Goal: Information Seeking & Learning: Learn about a topic

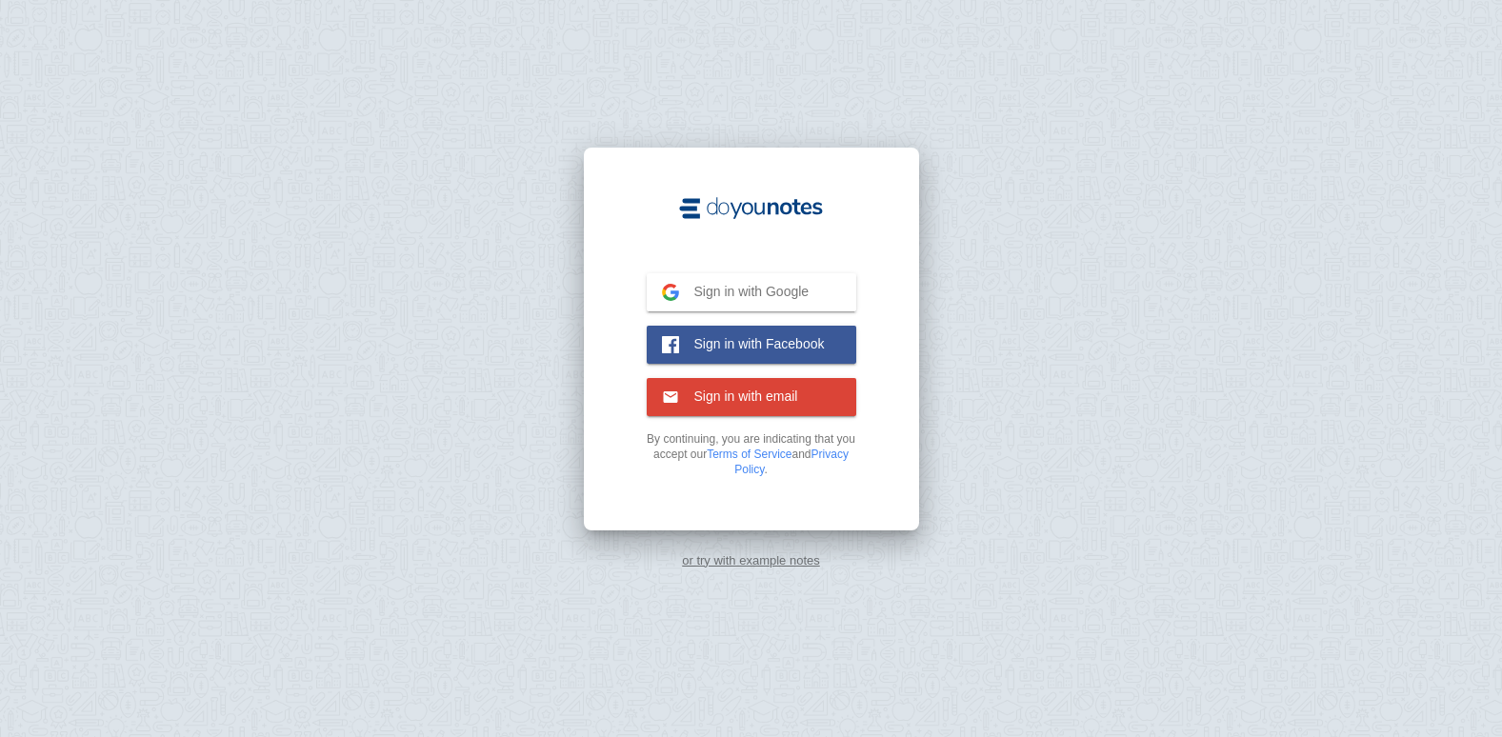
click at [784, 284] on span "Sign in with Google" at bounding box center [744, 291] width 131 height 17
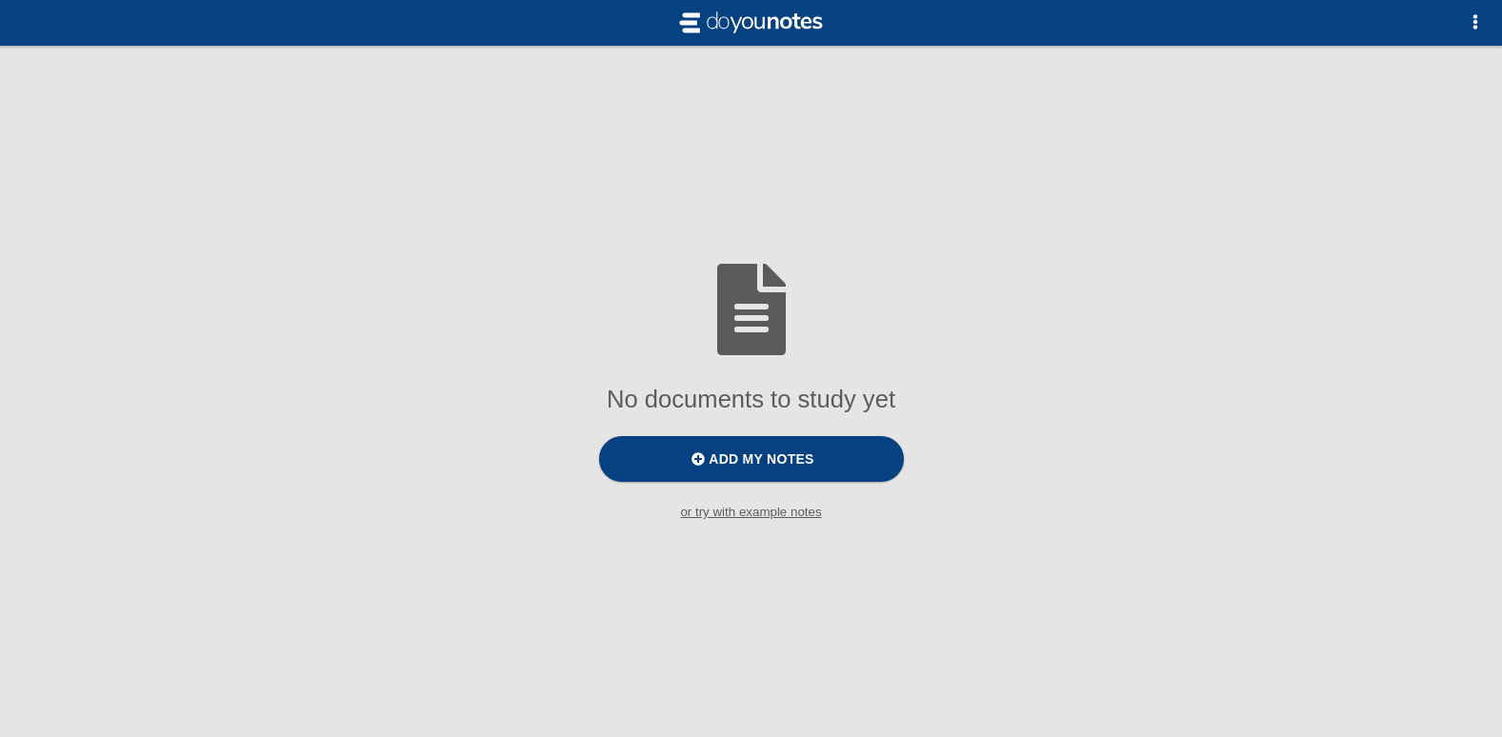
click at [772, 514] on small "or try with example notes" at bounding box center [751, 512] width 1502 height 14
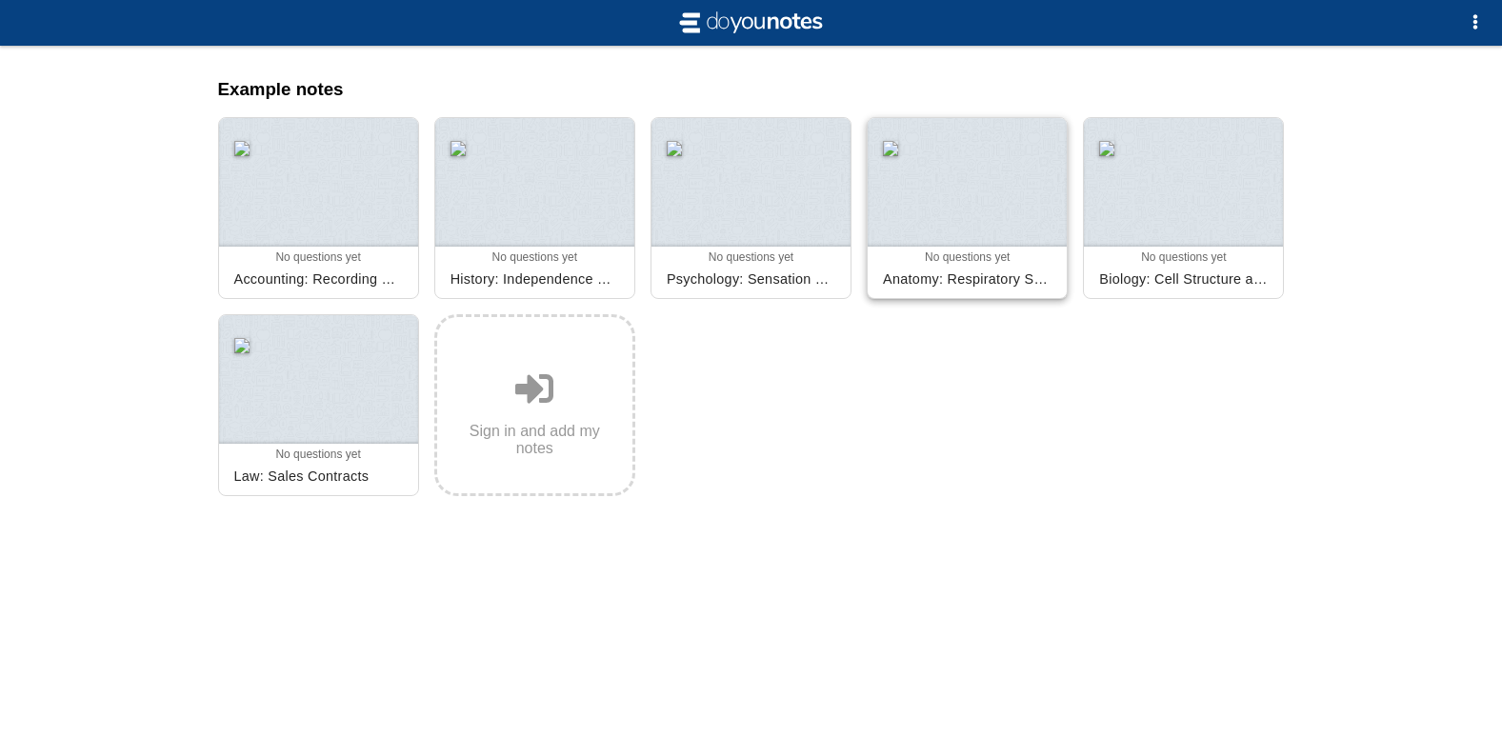
click at [934, 222] on div at bounding box center [967, 182] width 199 height 129
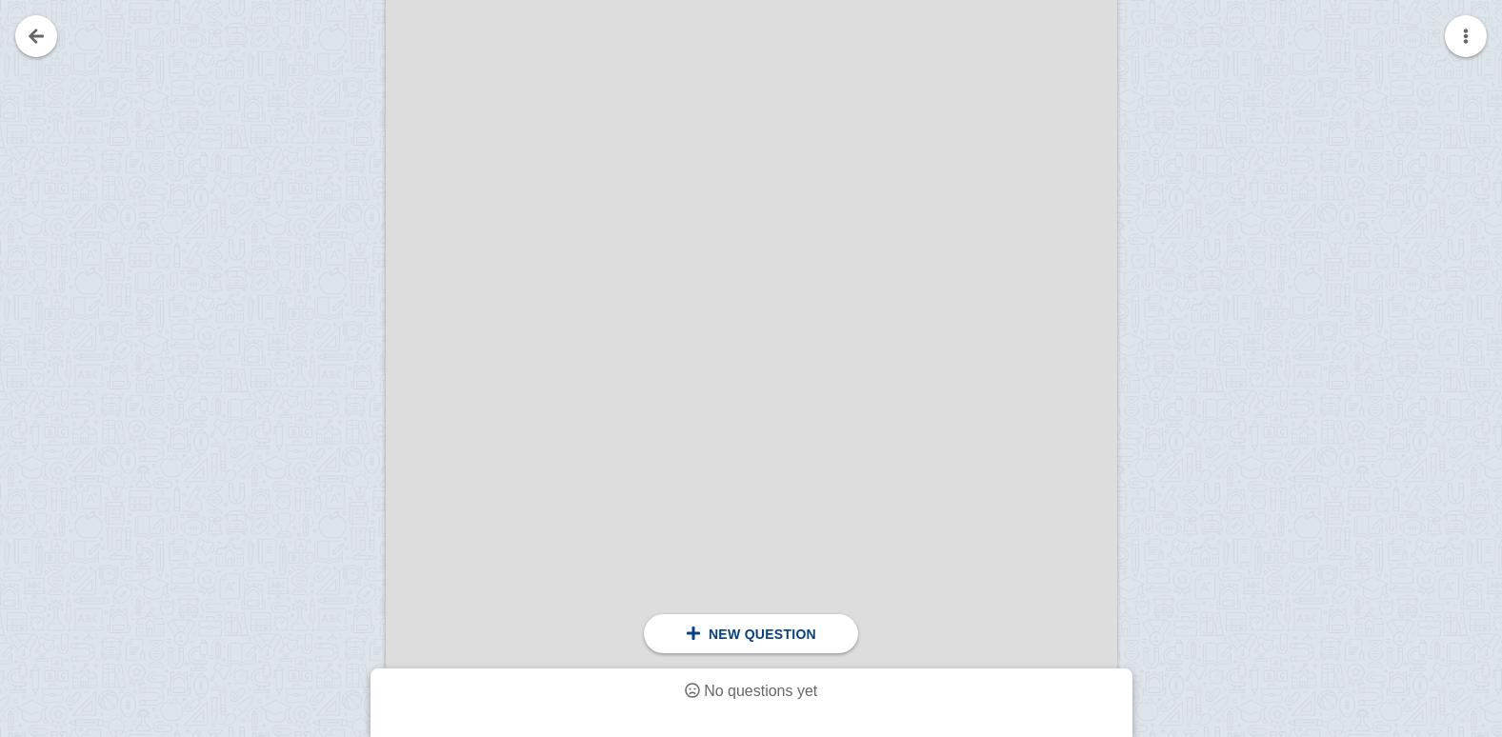
scroll to position [3811, 0]
click at [698, 638] on span at bounding box center [693, 633] width 15 height 15
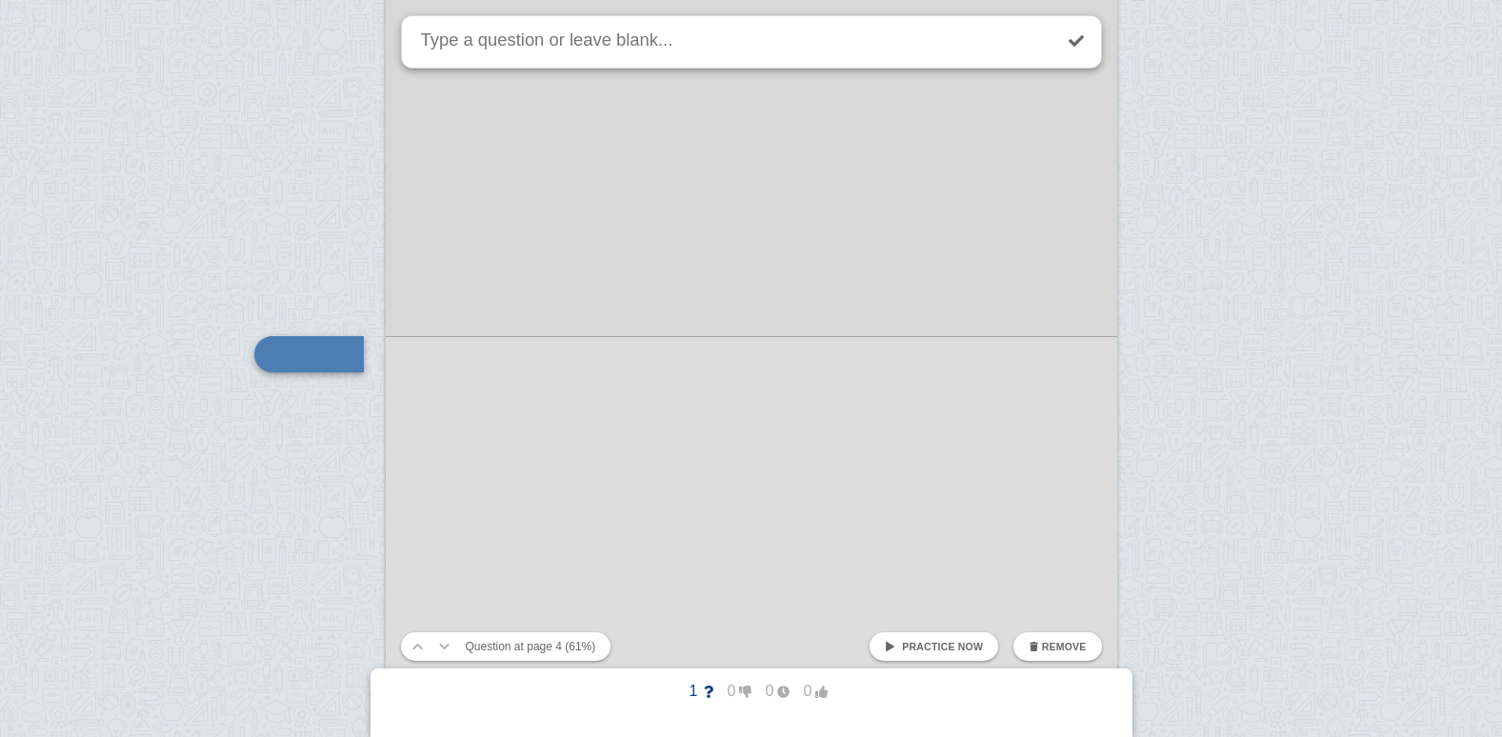
scroll to position [3970, 0]
click at [587, 49] on textarea at bounding box center [734, 41] width 635 height 51
click at [1073, 36] on link at bounding box center [1077, 41] width 42 height 42
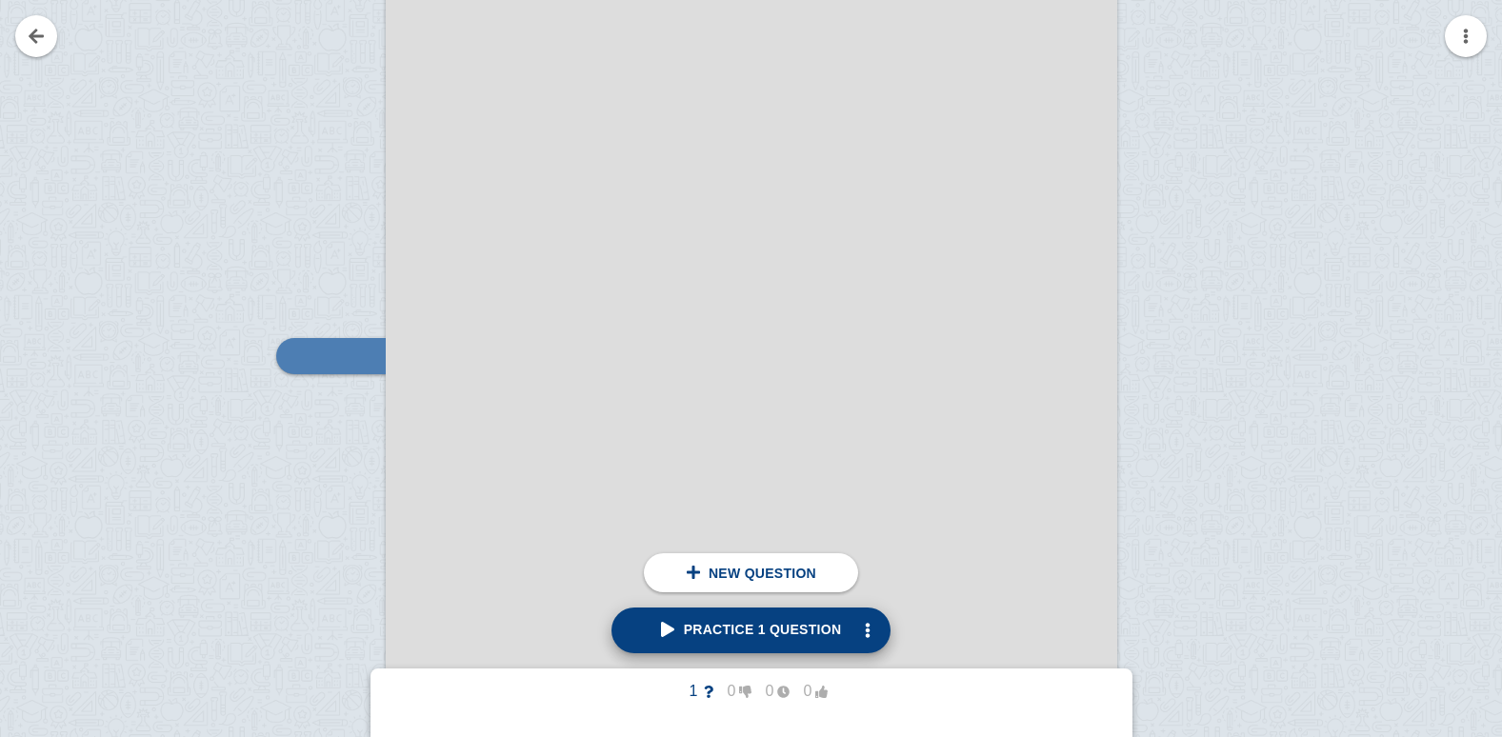
click at [764, 642] on link "Practice 1 question" at bounding box center [752, 631] width 280 height 46
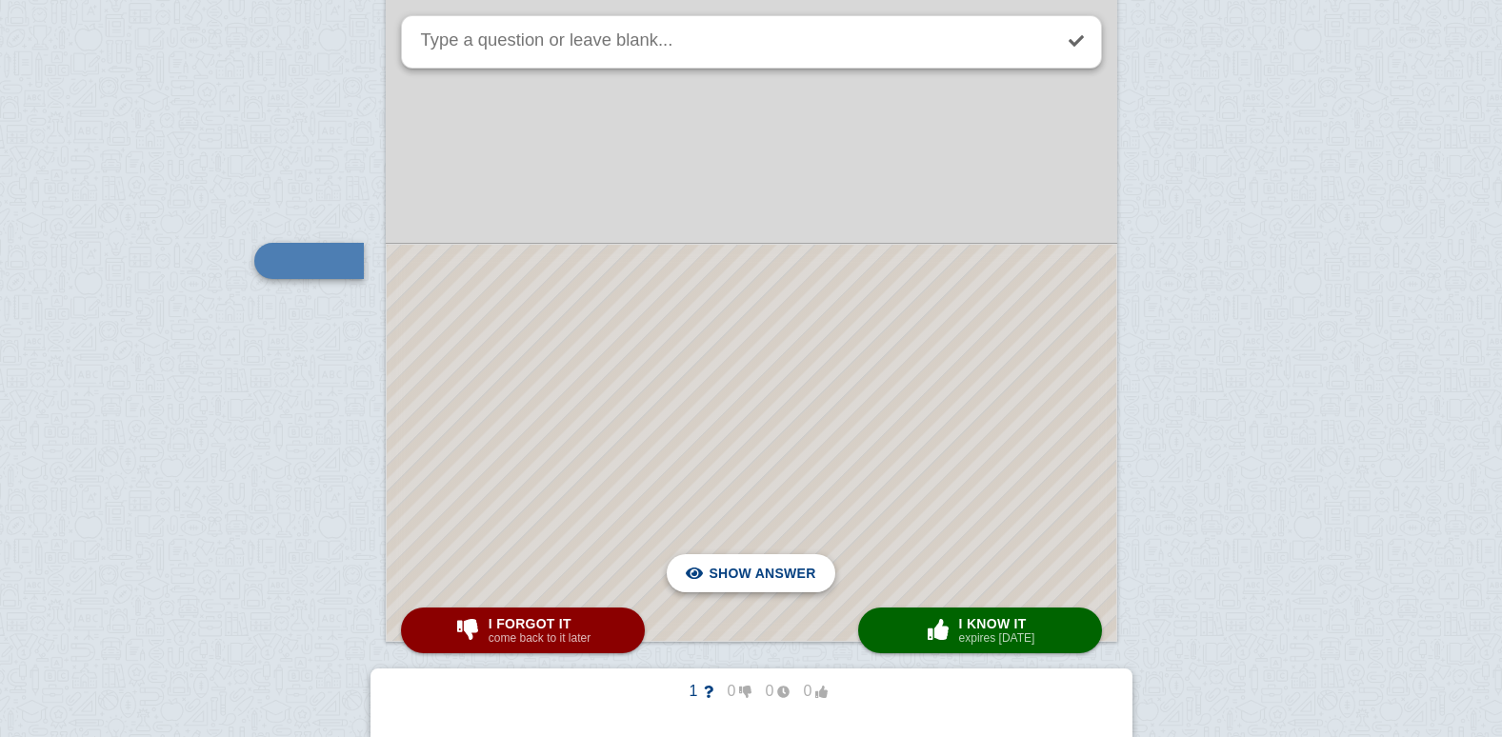
click at [721, 581] on span "Hide answer" at bounding box center [765, 574] width 99 height 42
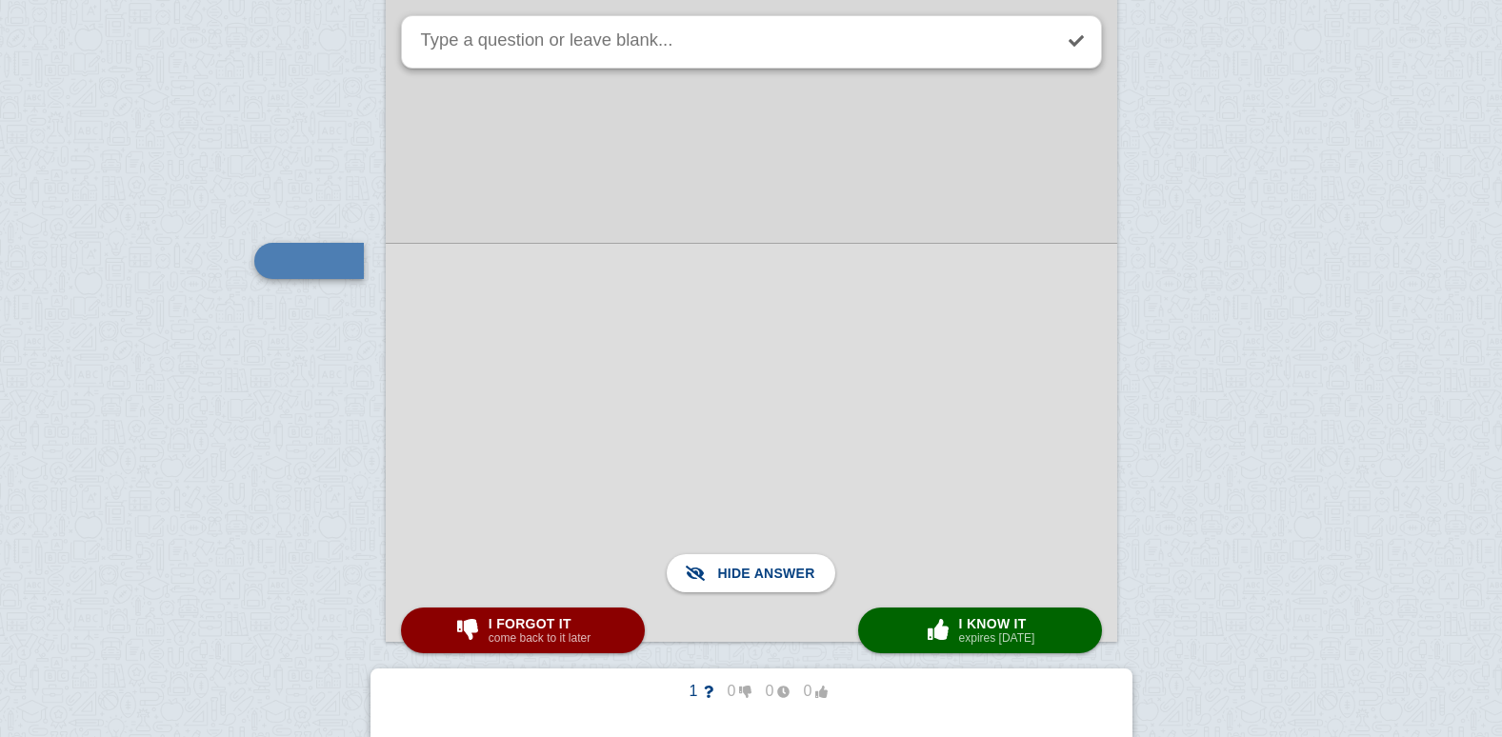
click at [679, 58] on textarea at bounding box center [734, 41] width 635 height 51
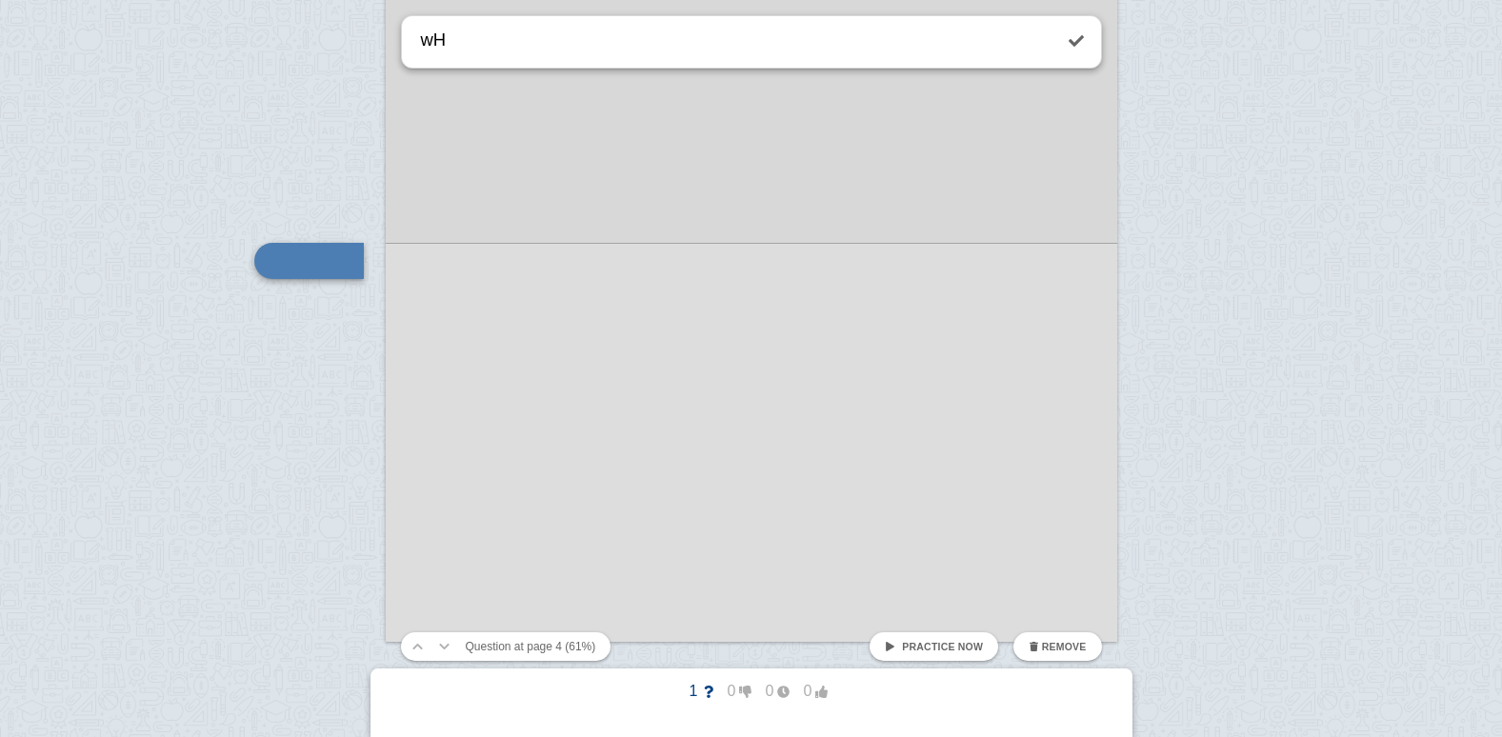
type textarea "w"
type textarea "What structures are lined with mucous membranes?"
drag, startPoint x: 1085, startPoint y: 34, endPoint x: 1078, endPoint y: 62, distance: 28.7
click at [1085, 34] on link at bounding box center [1077, 41] width 42 height 42
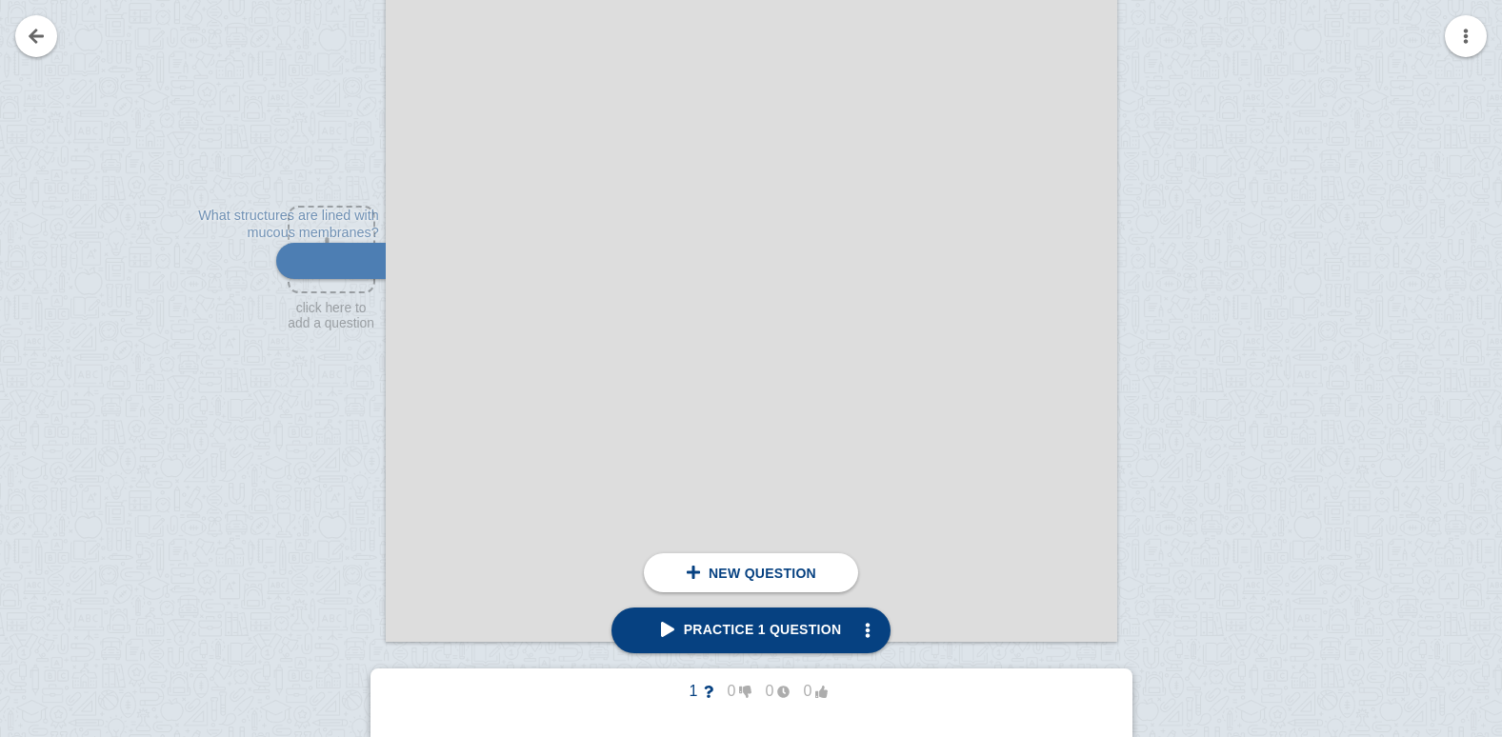
click at [479, 261] on div at bounding box center [752, 124] width 732 height 1035
click at [336, 233] on div at bounding box center [322, 143] width 128 height 1035
checkbox input "true"
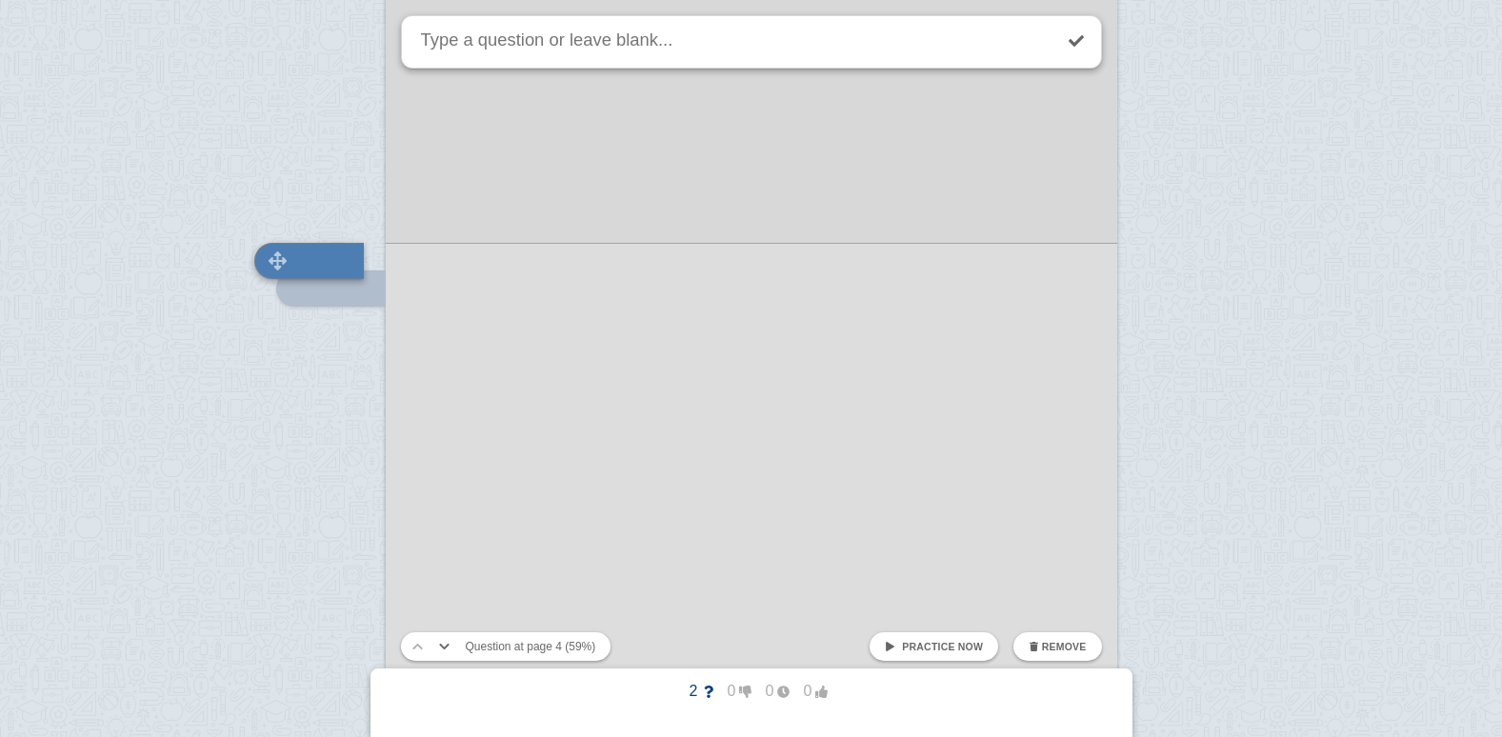
click at [324, 262] on div at bounding box center [309, 261] width 110 height 36
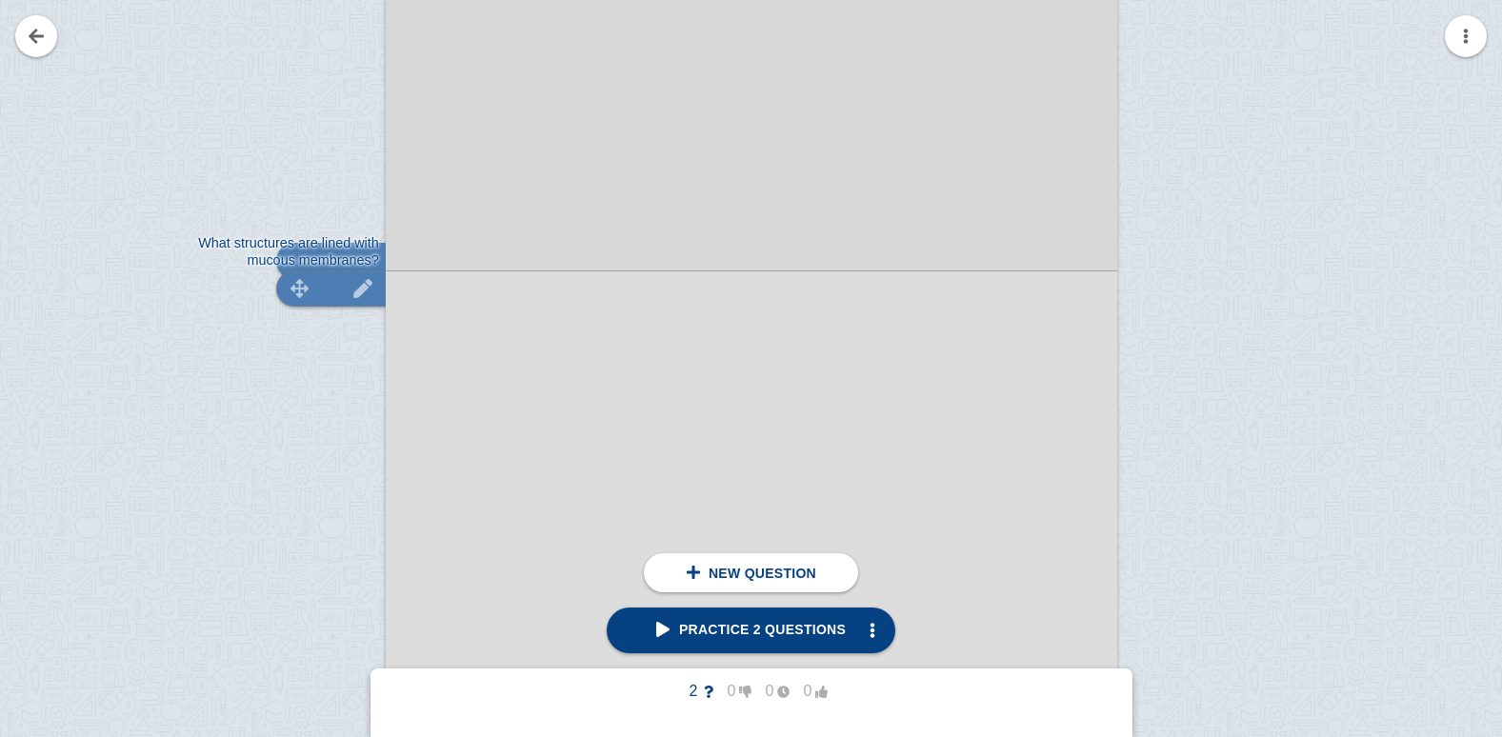
click at [313, 295] on img at bounding box center [300, 288] width 46 height 18
type textarea "What structures are lined with mucous membranes?"
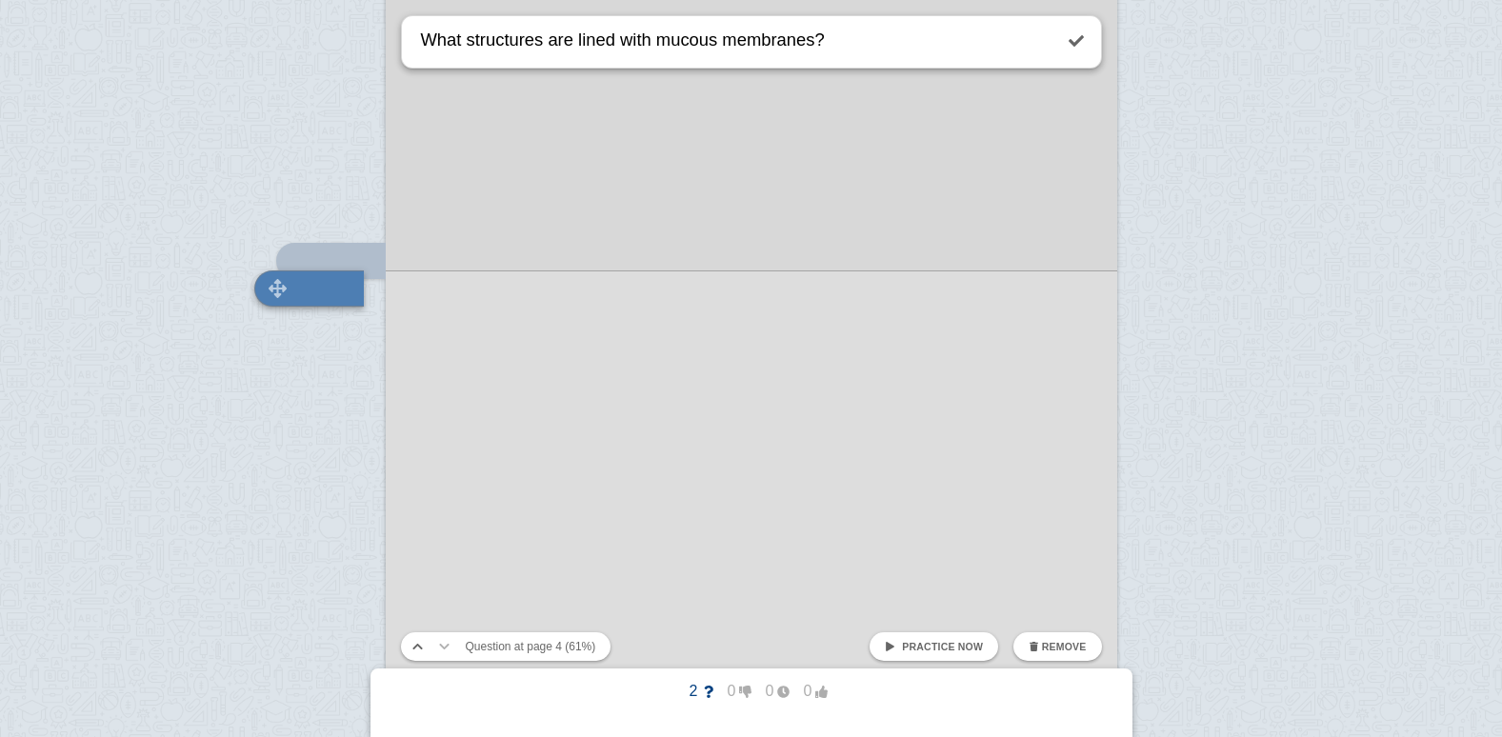
scroll to position [4065, 0]
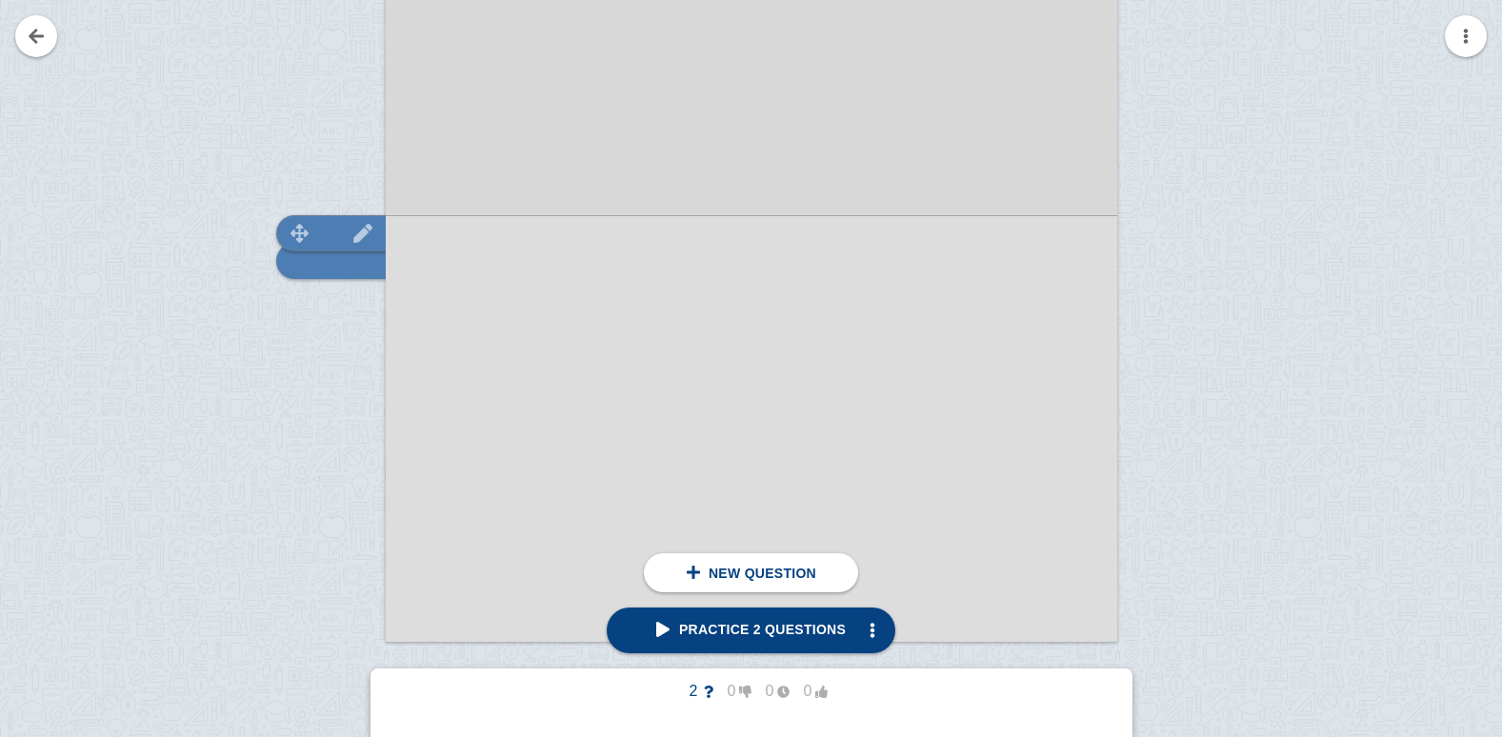
click at [316, 226] on img at bounding box center [300, 233] width 46 height 18
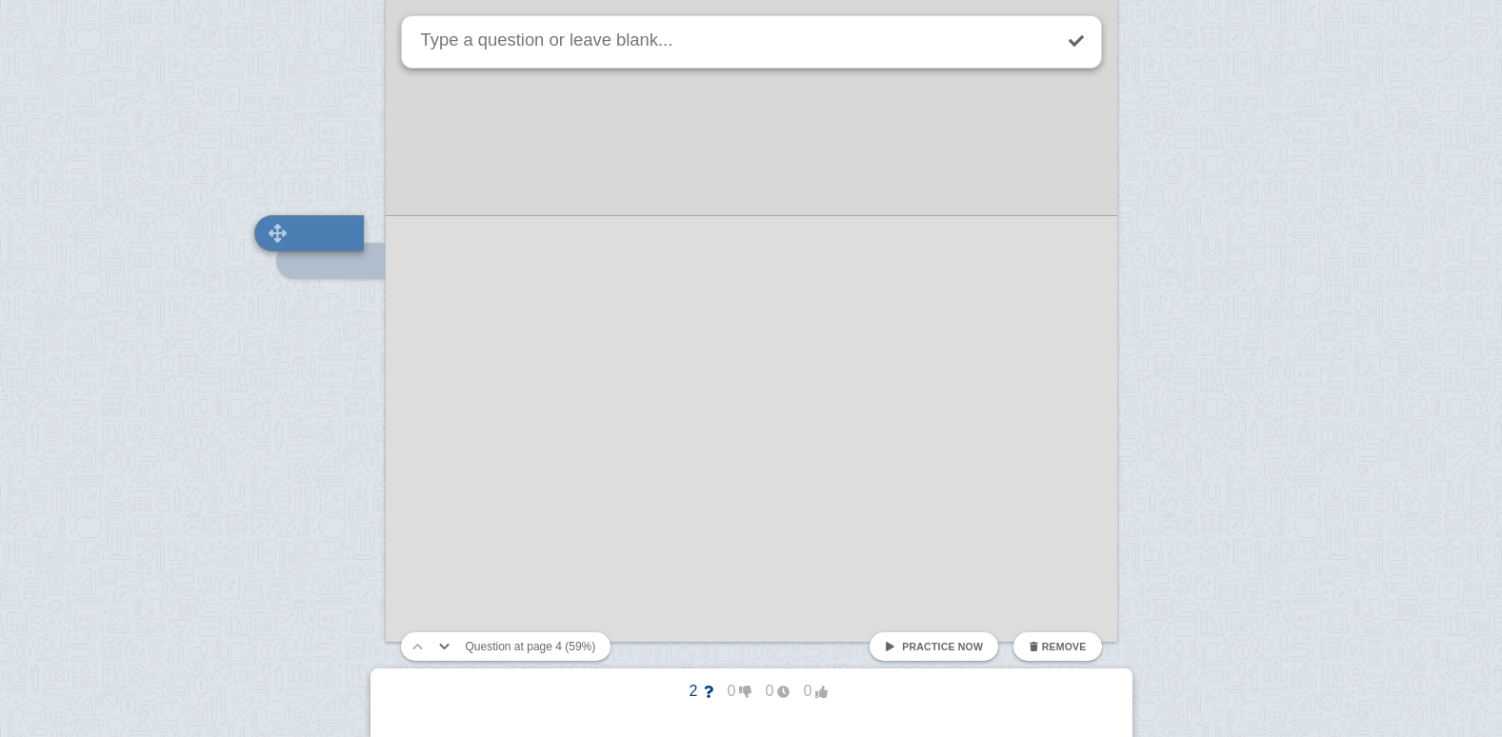
scroll to position [4038, 0]
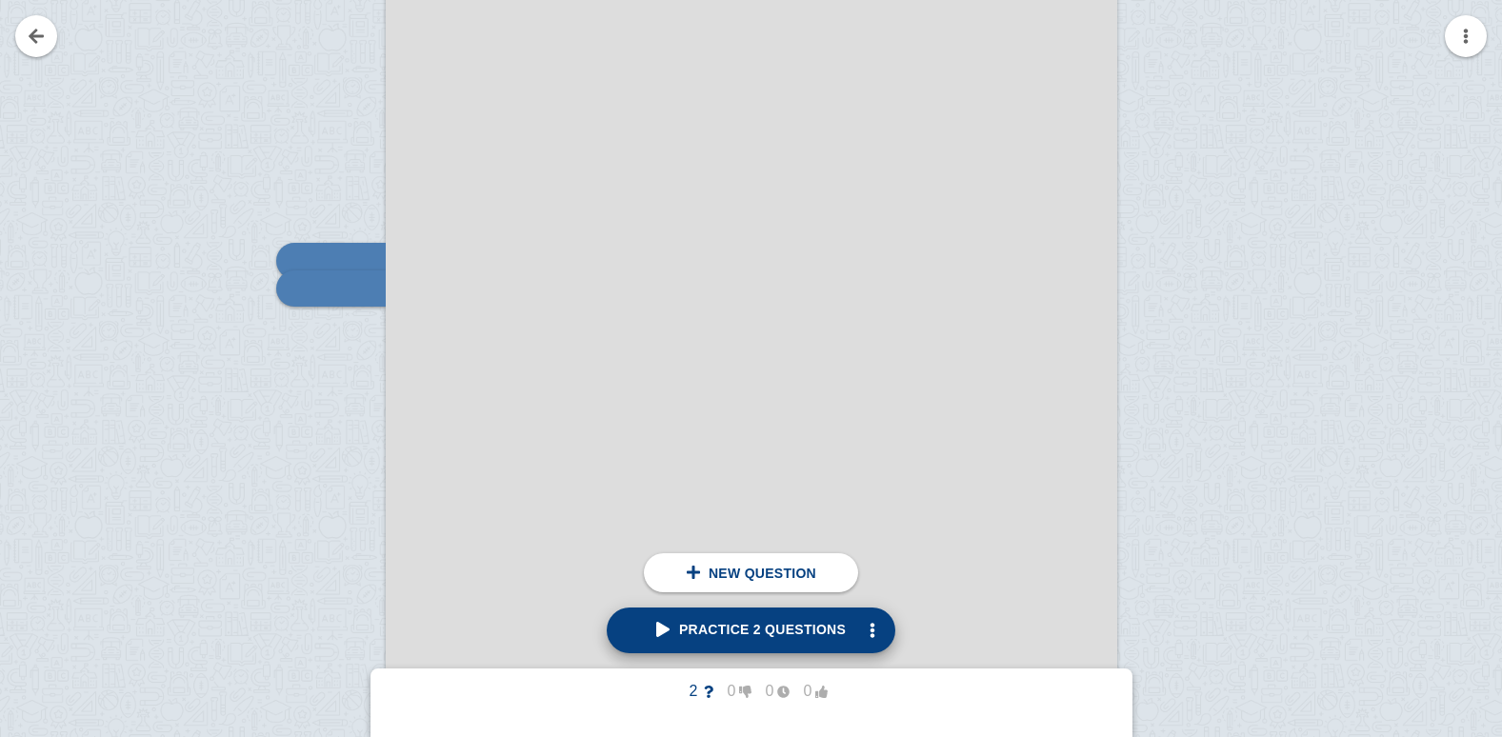
click at [718, 637] on span "Practice 2 questions" at bounding box center [751, 629] width 190 height 15
type textarea "What structures are lined with mucous membranes?"
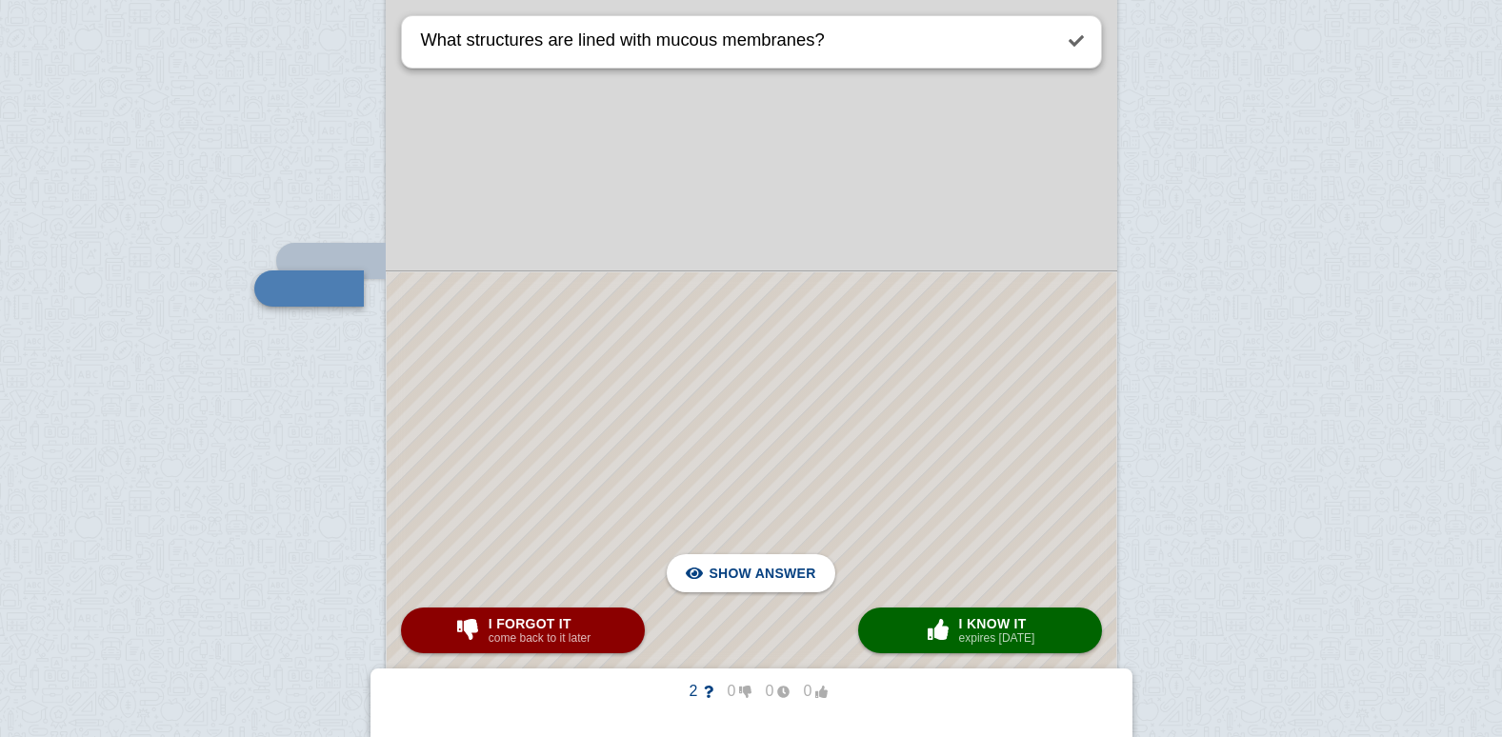
scroll to position [4065, 0]
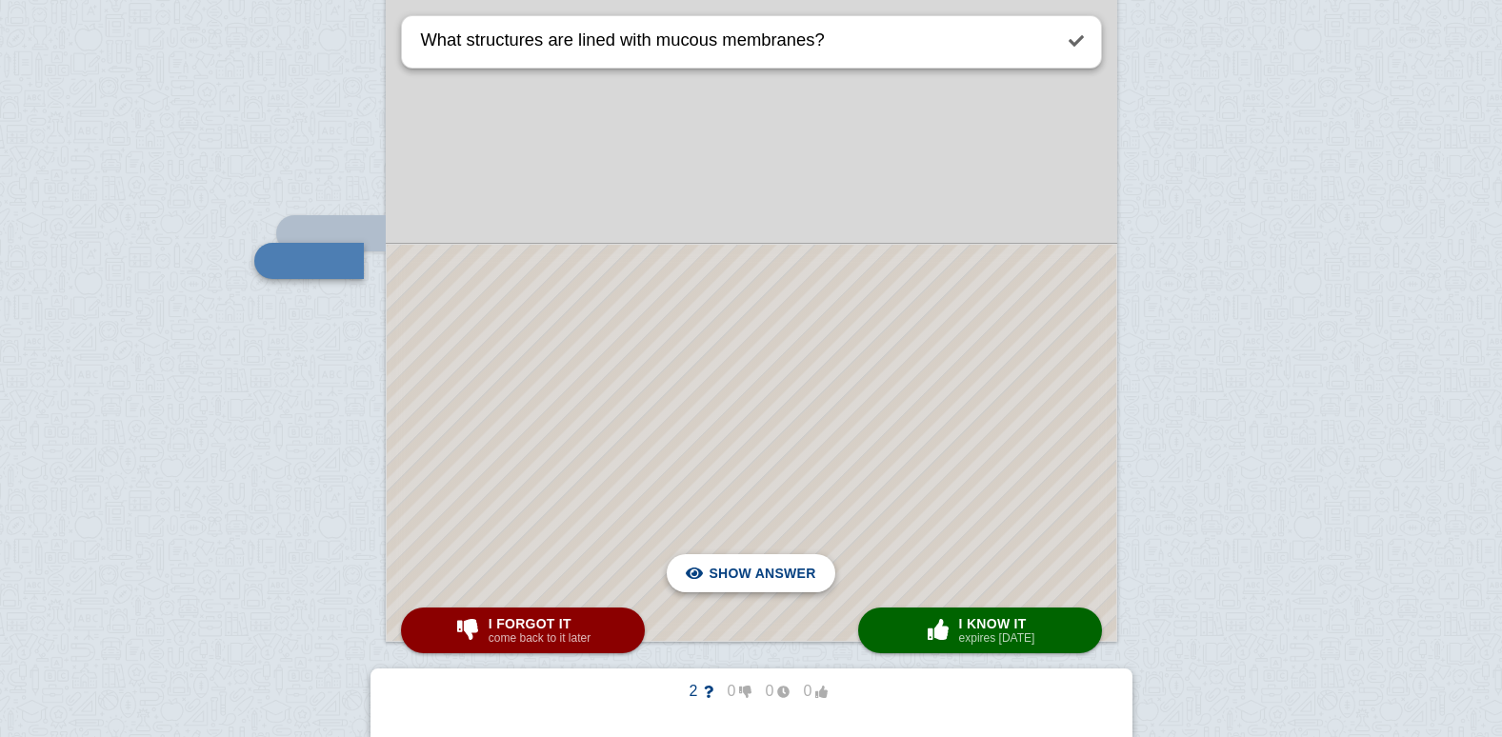
click at [712, 570] on div "Hide answer" at bounding box center [750, 573] width 137 height 38
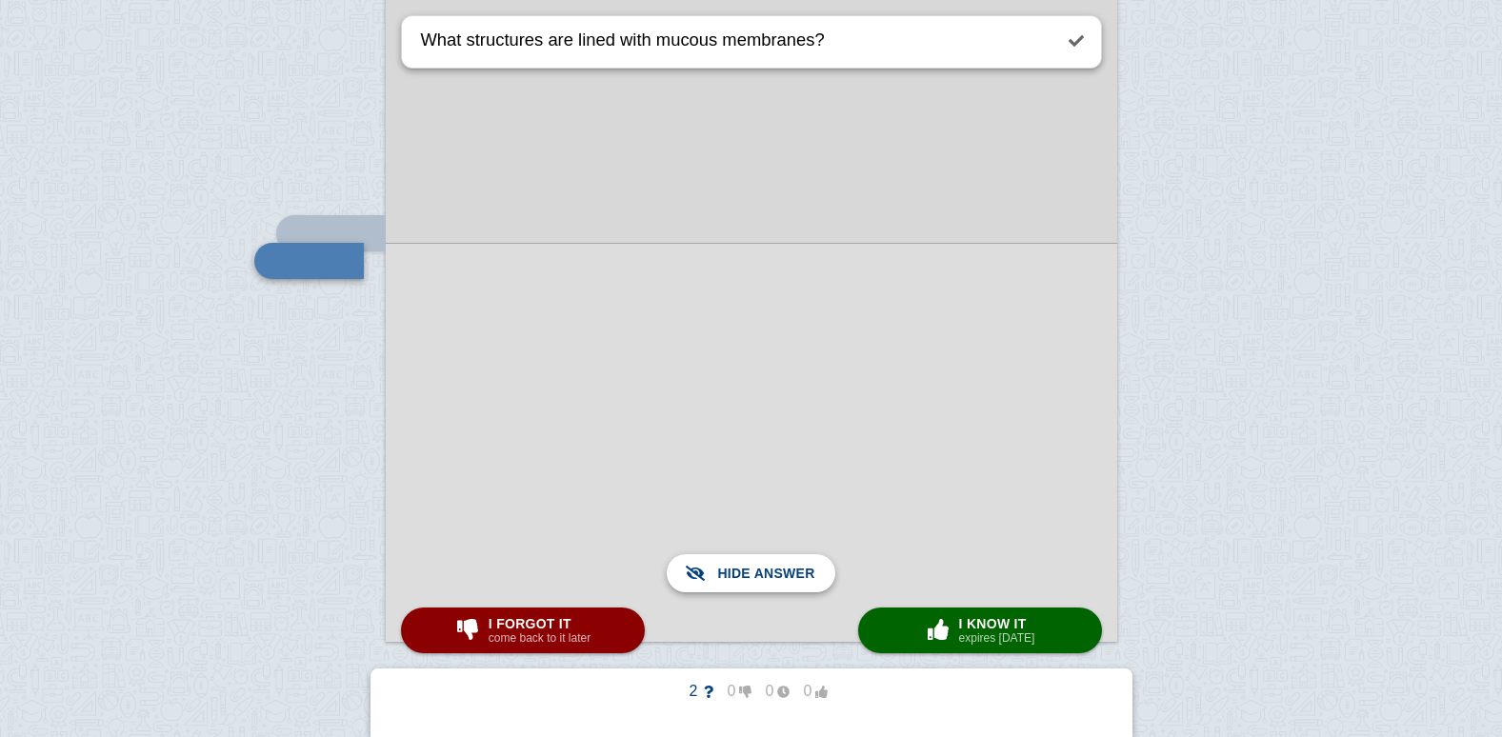
click at [712, 570] on span "Show answer" at bounding box center [762, 574] width 107 height 42
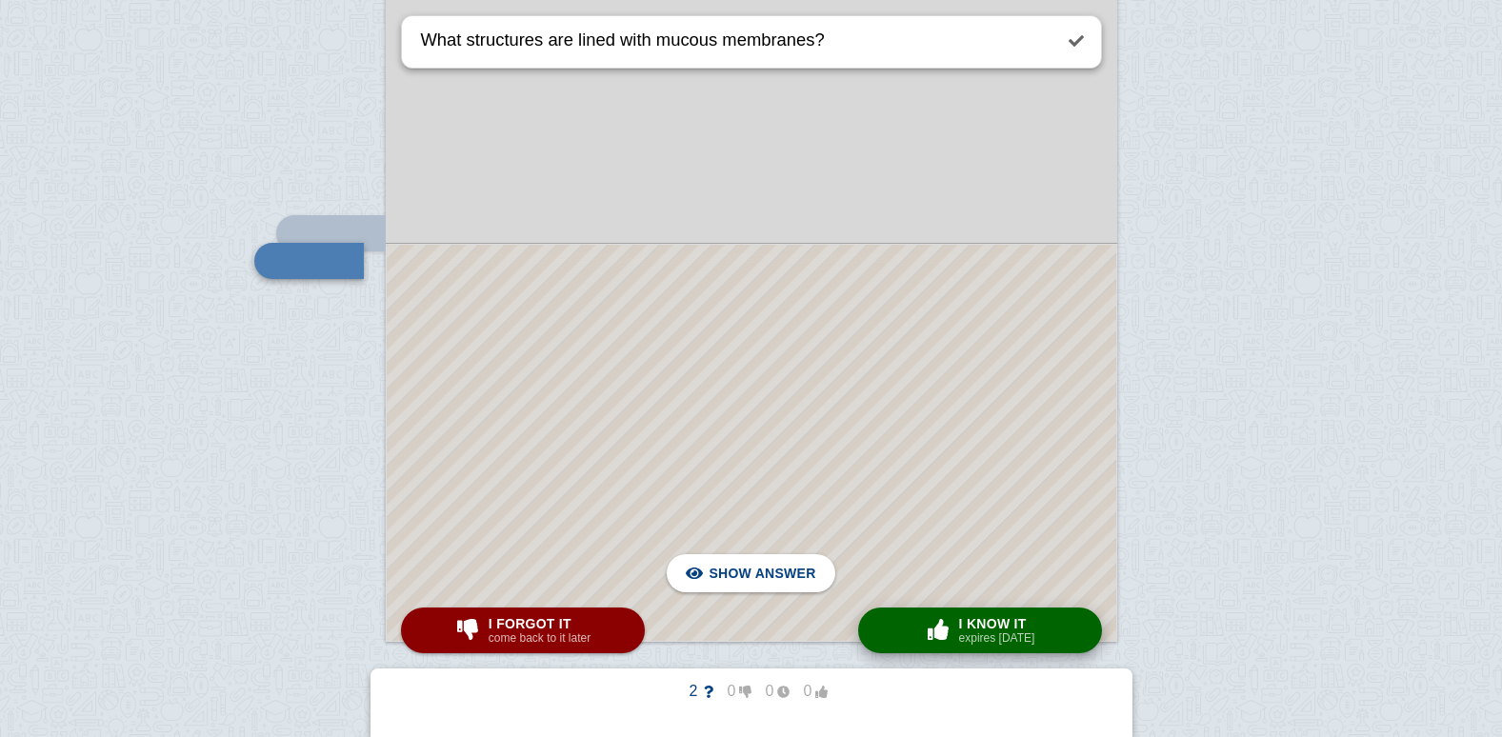
click at [985, 623] on span "I know it" at bounding box center [997, 623] width 76 height 15
checkbox input "false"
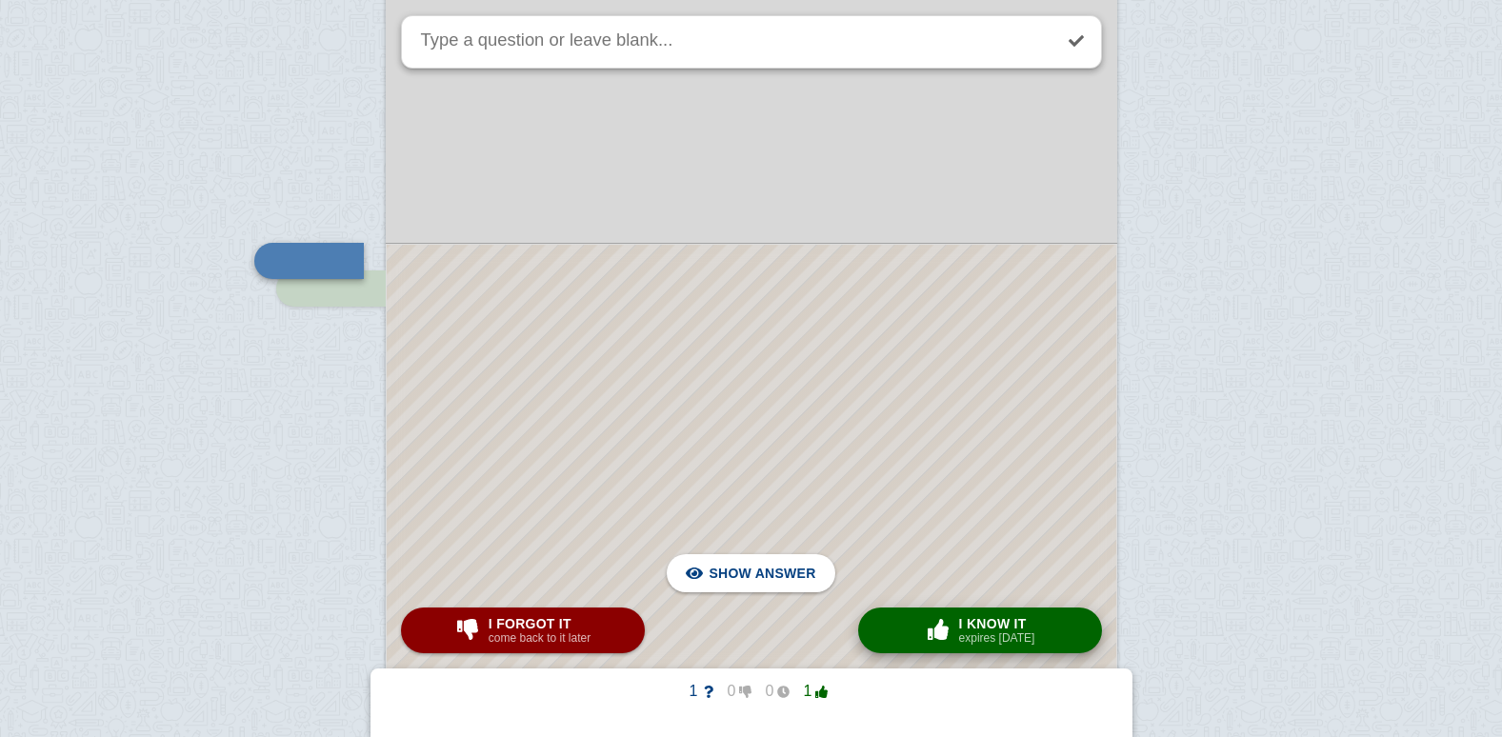
click at [985, 623] on span "I know it" at bounding box center [997, 623] width 76 height 15
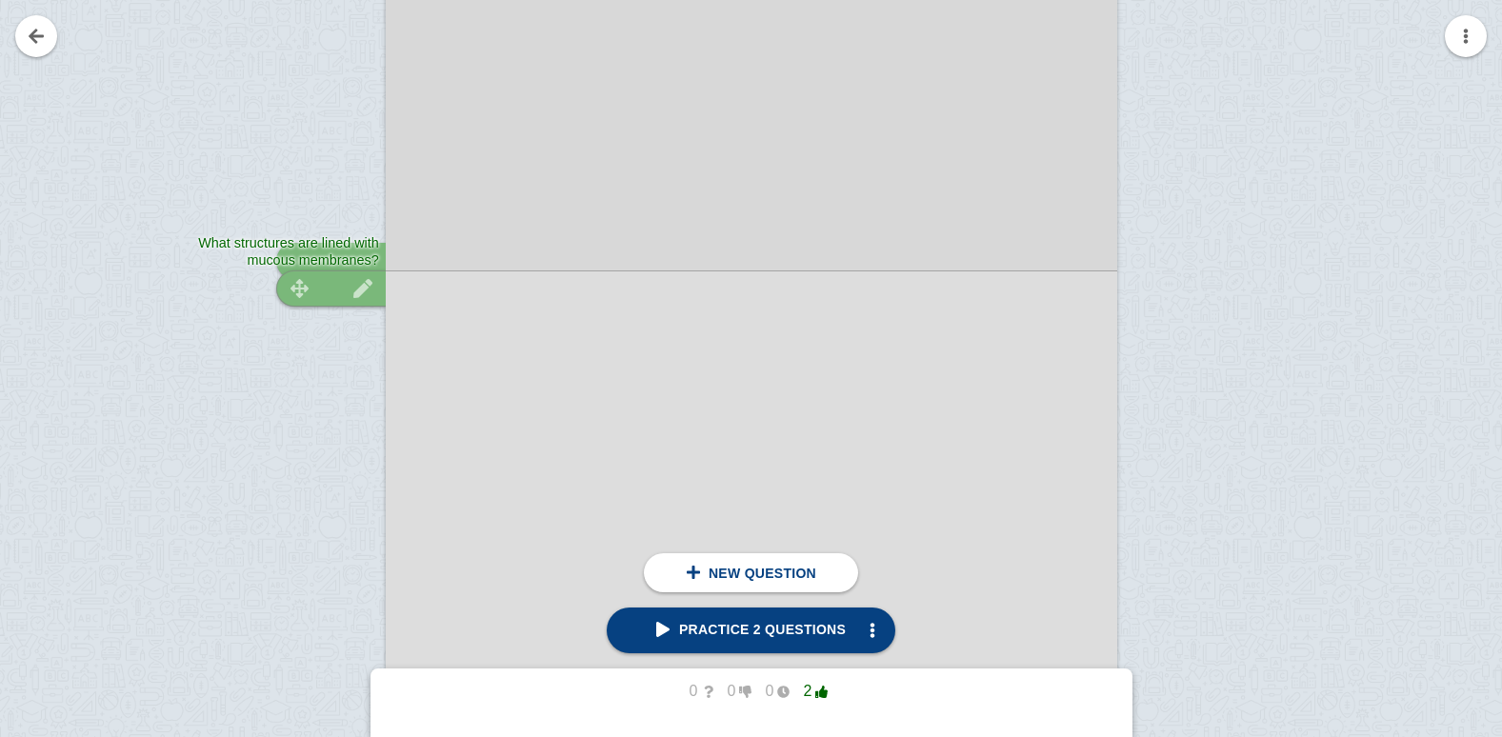
click at [313, 268] on img at bounding box center [300, 261] width 46 height 18
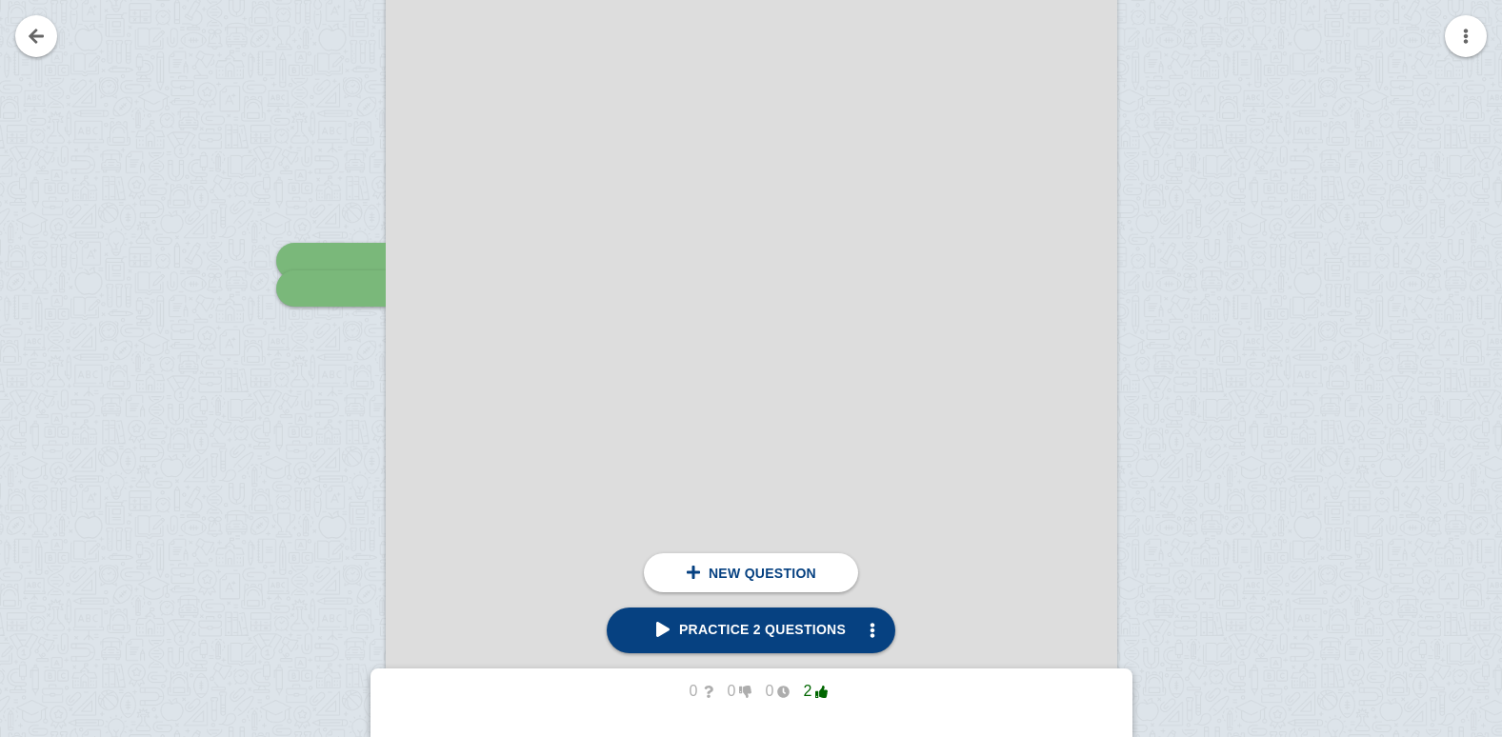
click at [743, 612] on link "Practice 2 questions" at bounding box center [751, 631] width 289 height 46
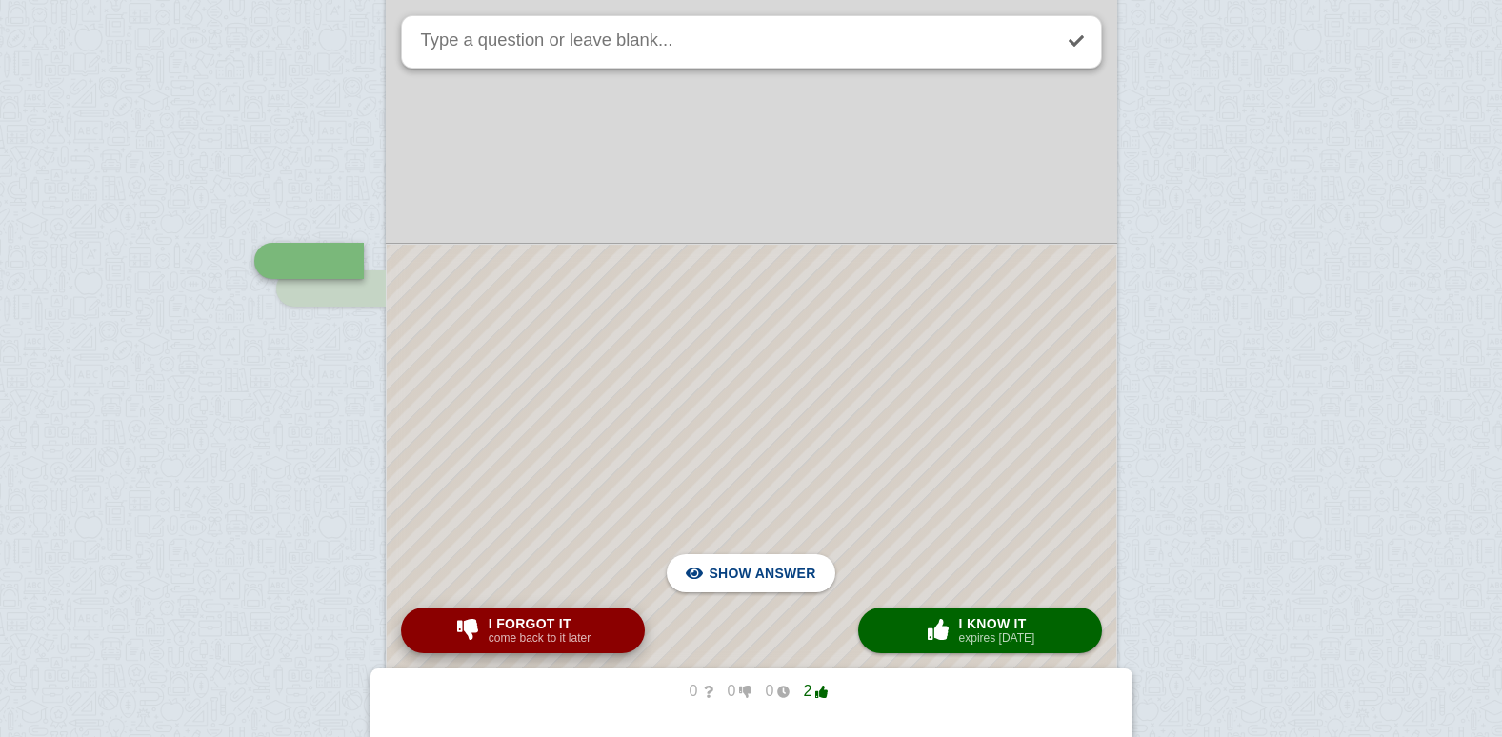
click at [547, 627] on span "I forgot it" at bounding box center [540, 623] width 102 height 15
type textarea "What structures are lined with mucous membranes?"
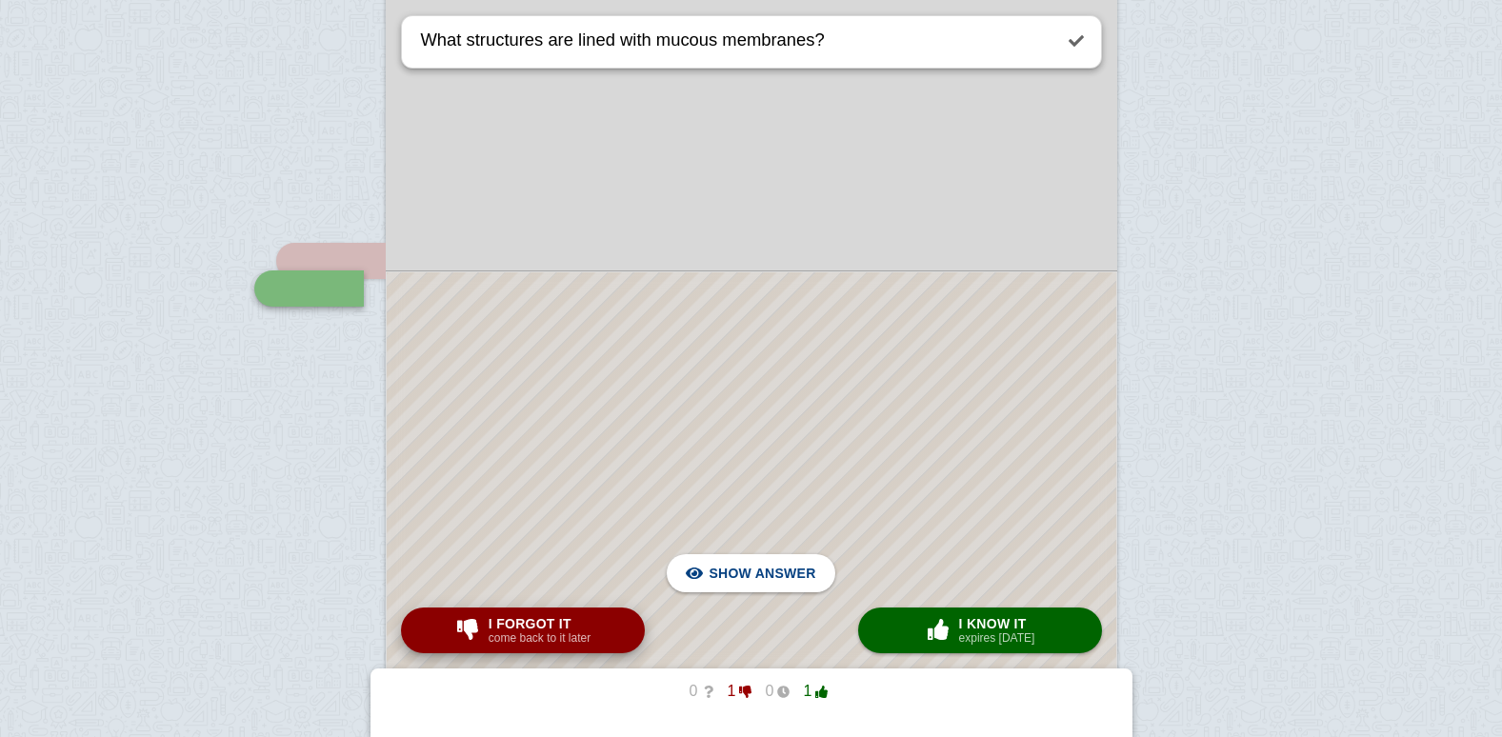
scroll to position [4065, 0]
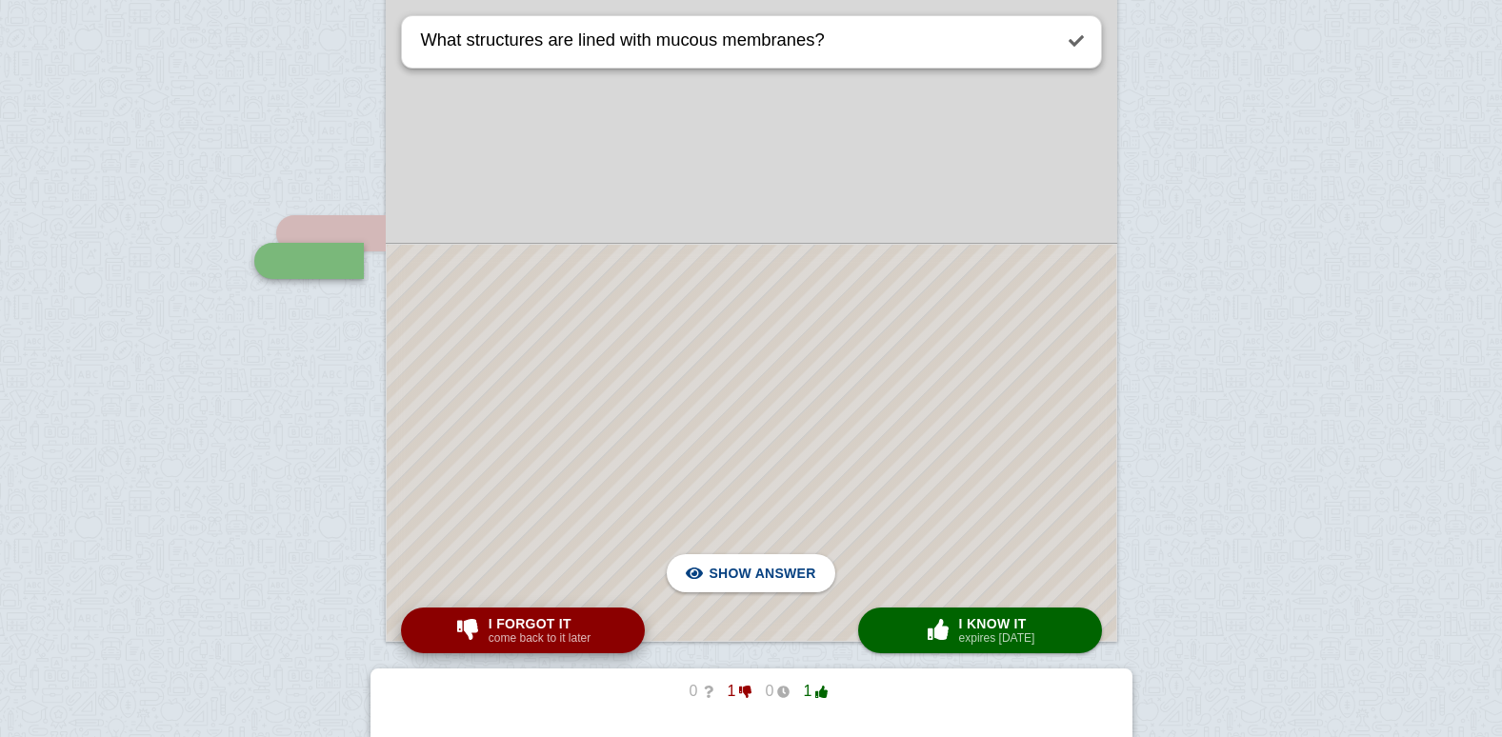
click at [447, 625] on button "I forgot it come back to it later" at bounding box center [523, 631] width 244 height 46
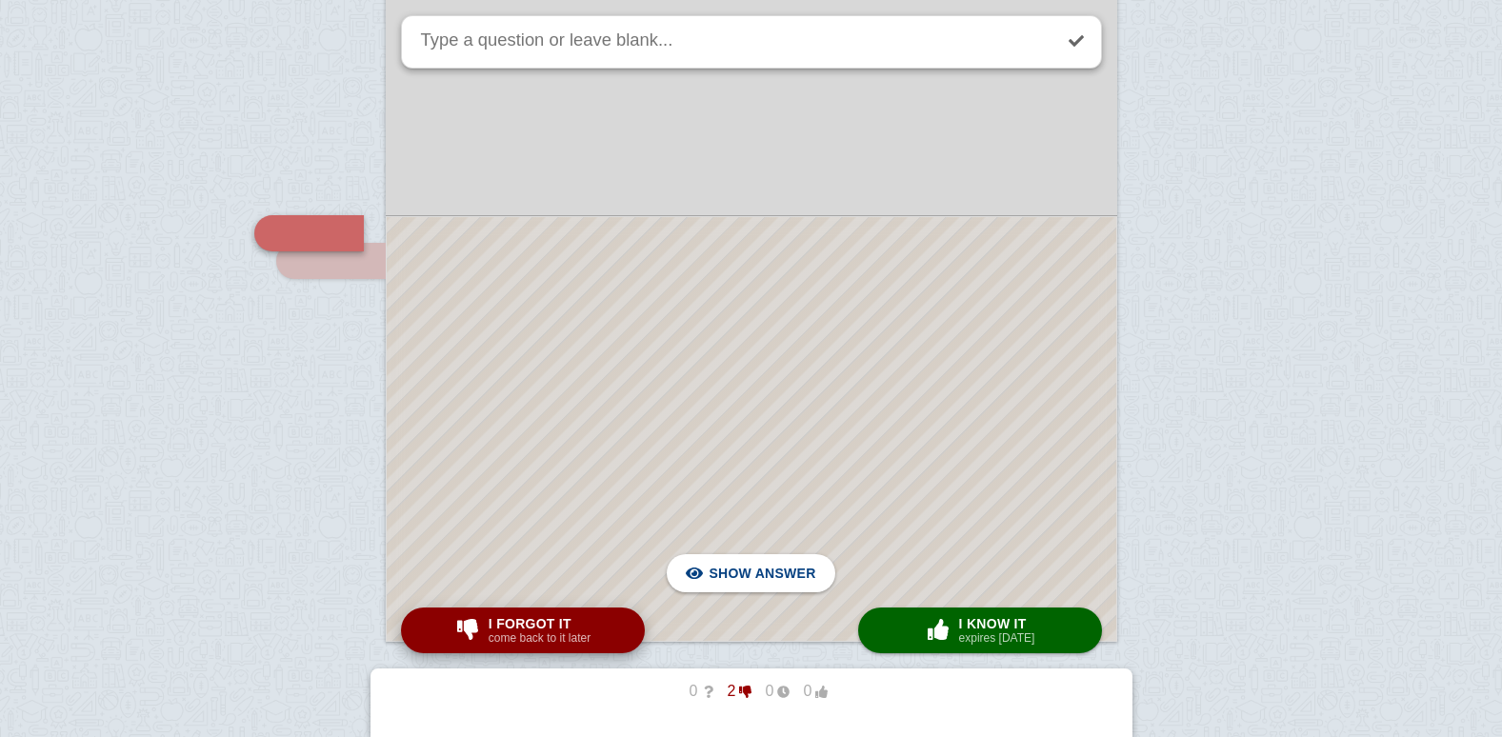
scroll to position [4038, 0]
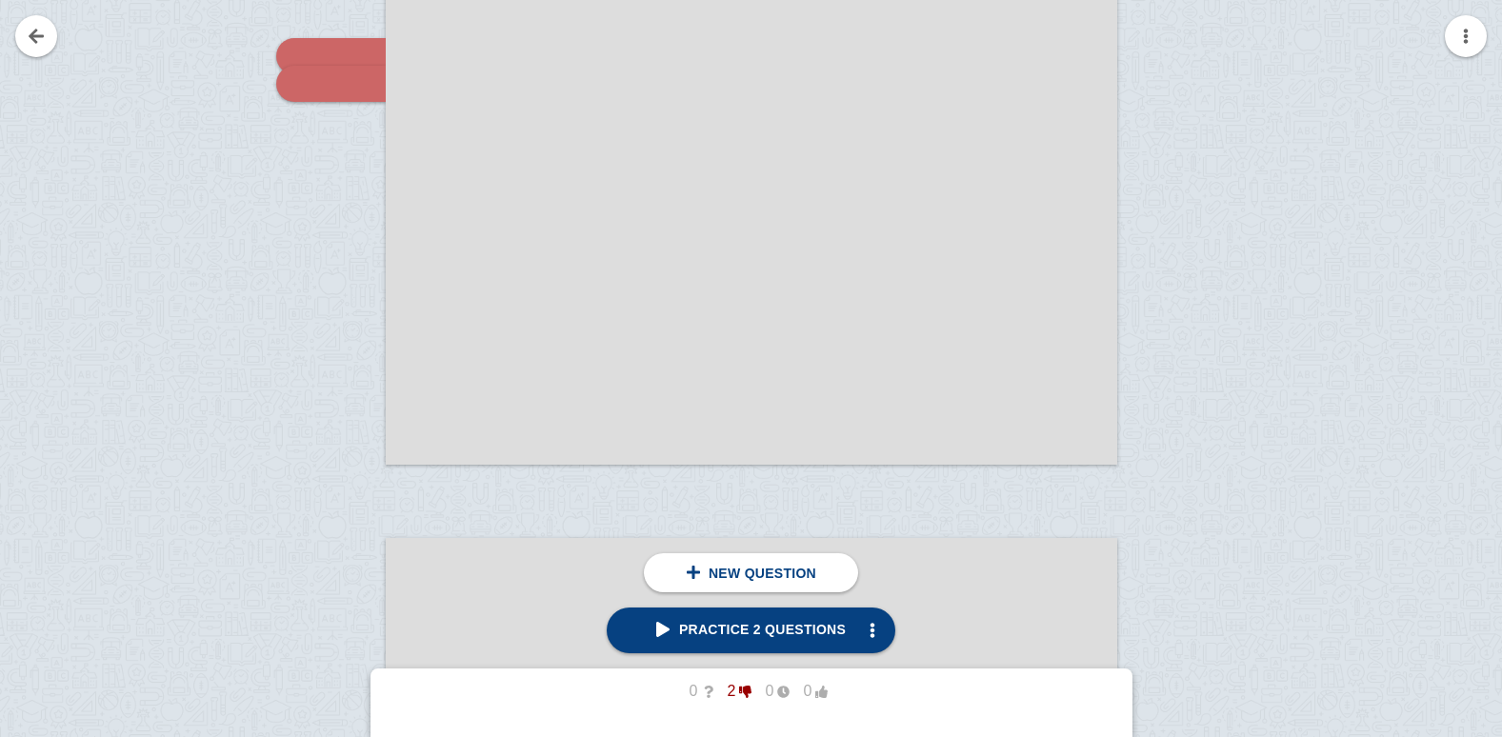
scroll to position [3847, 0]
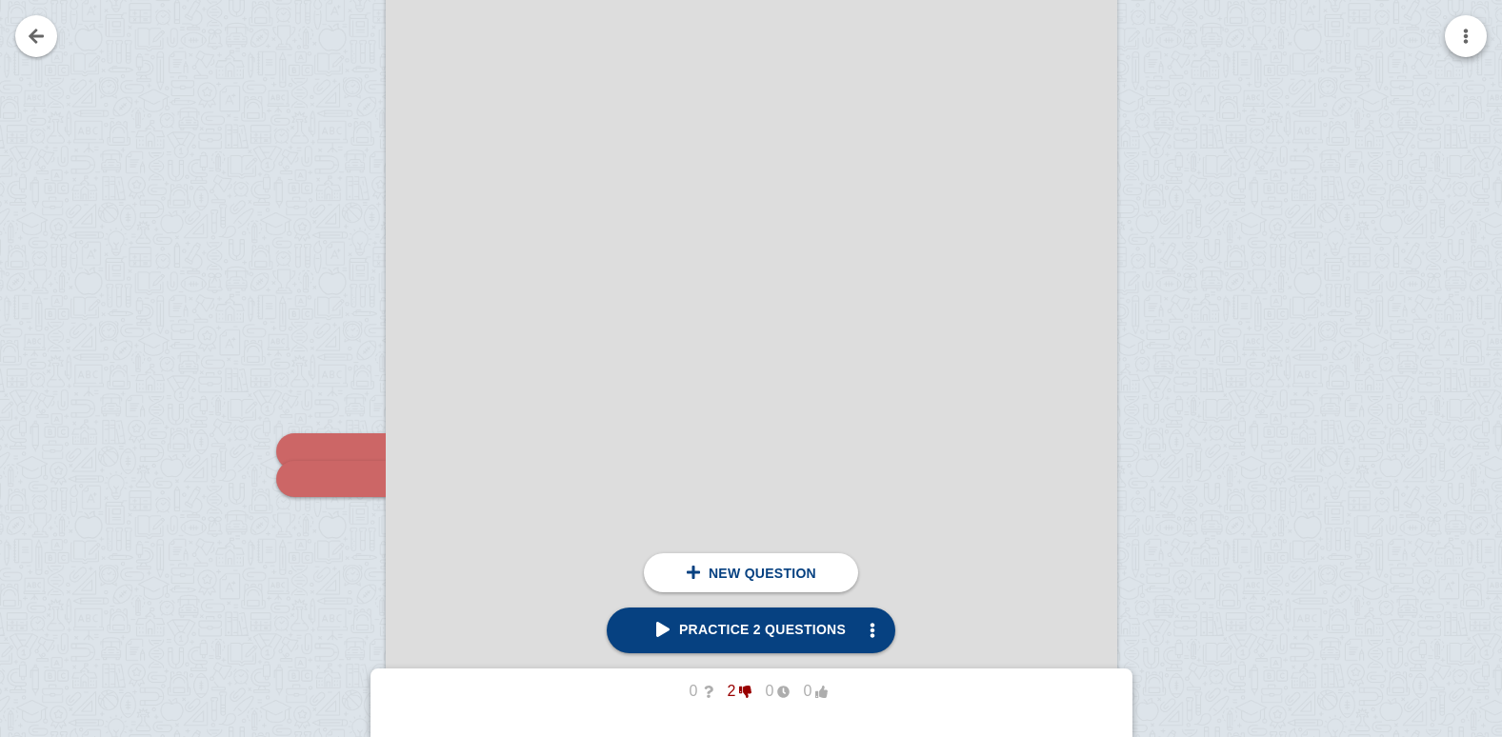
click at [1464, 37] on button "button" at bounding box center [1466, 36] width 42 height 42
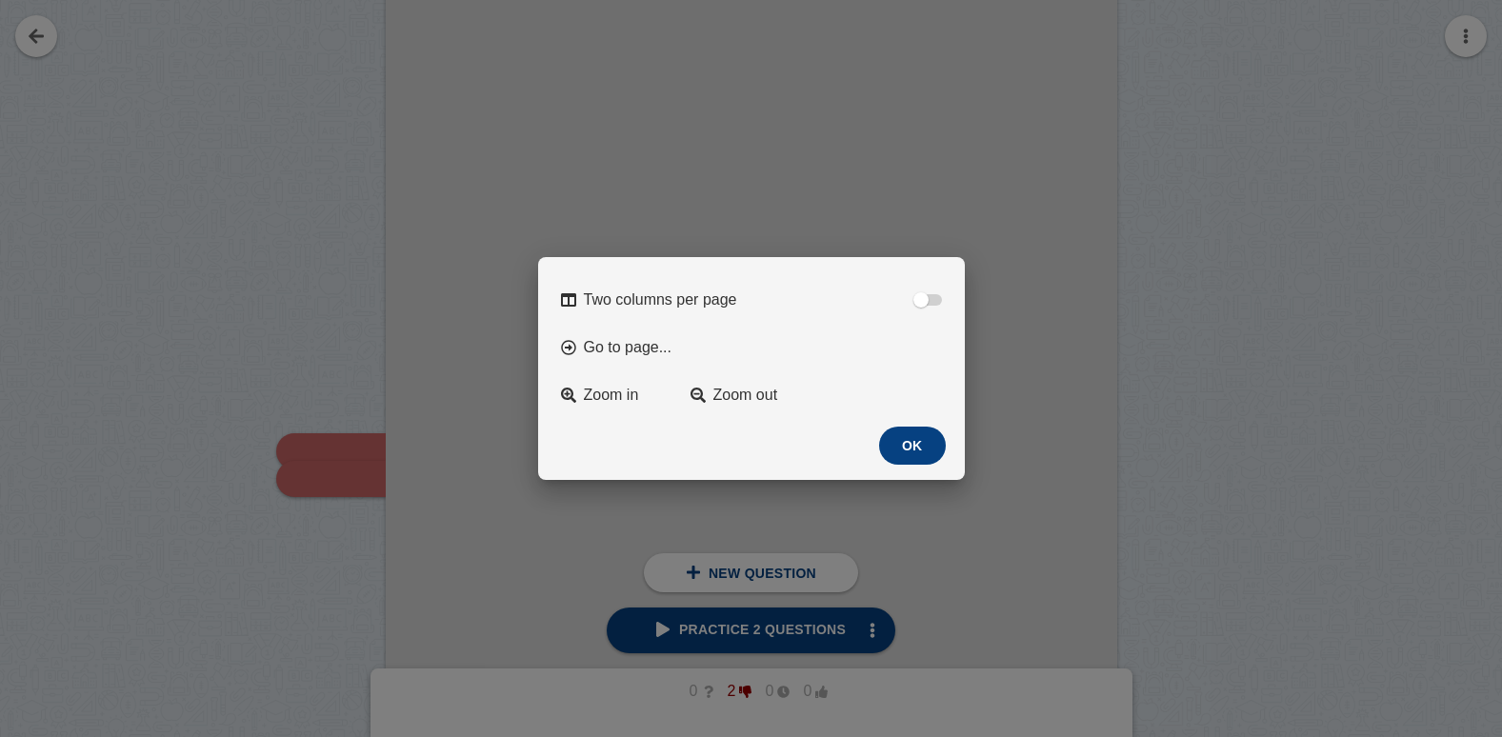
click at [937, 462] on button "OK" at bounding box center [912, 446] width 67 height 38
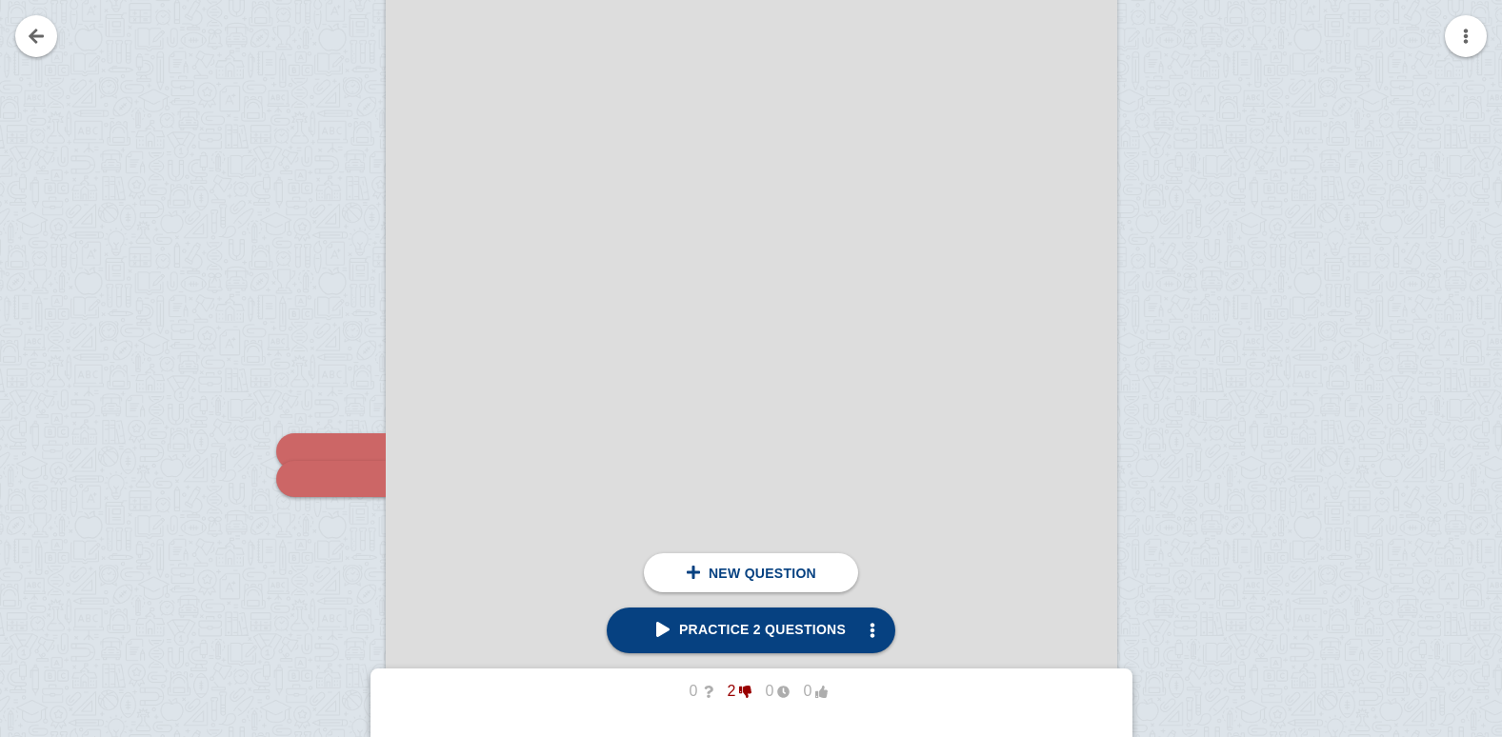
drag, startPoint x: 27, startPoint y: 11, endPoint x: 27, endPoint y: 30, distance: 18.1
click at [27, 34] on link at bounding box center [36, 36] width 42 height 42
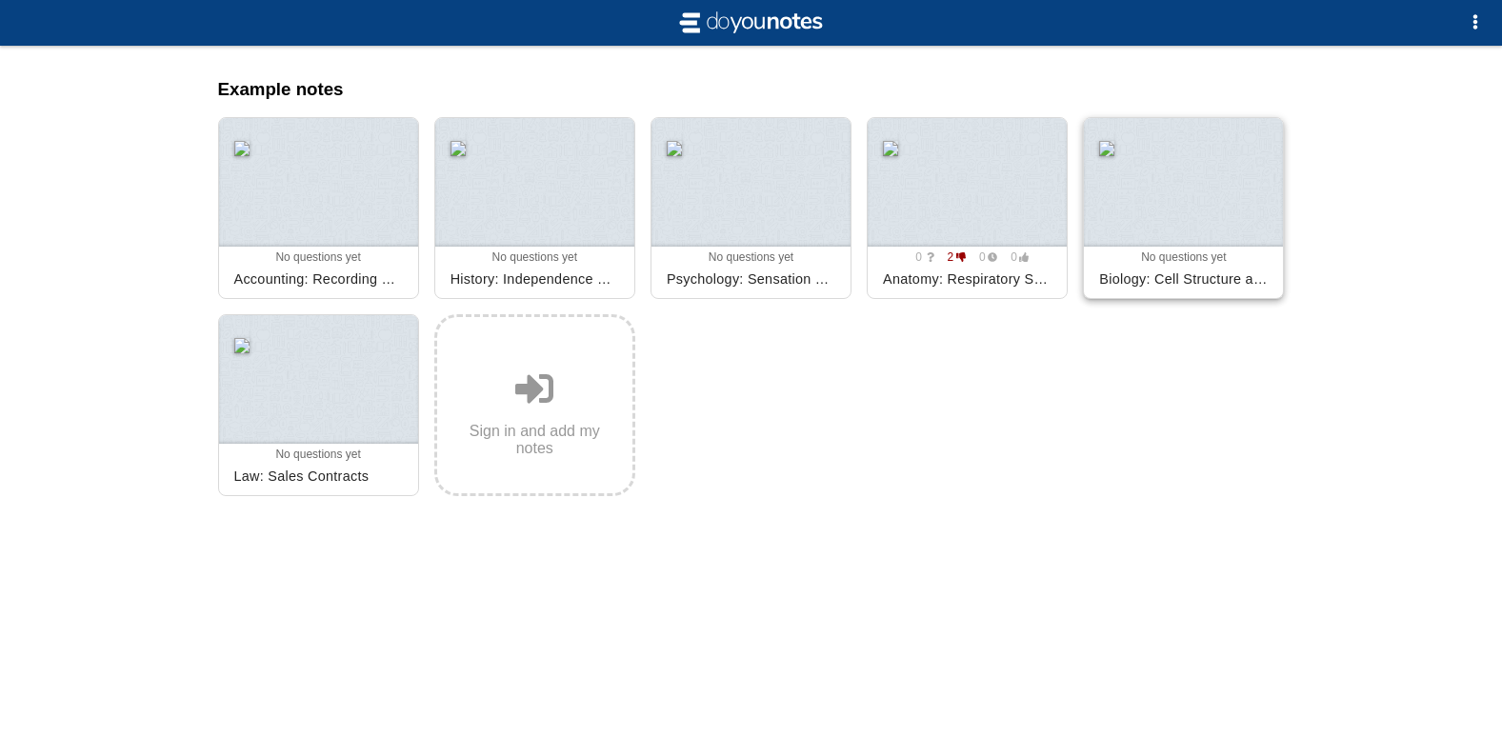
click at [1141, 255] on span "No questions yet" at bounding box center [1183, 257] width 85 height 13
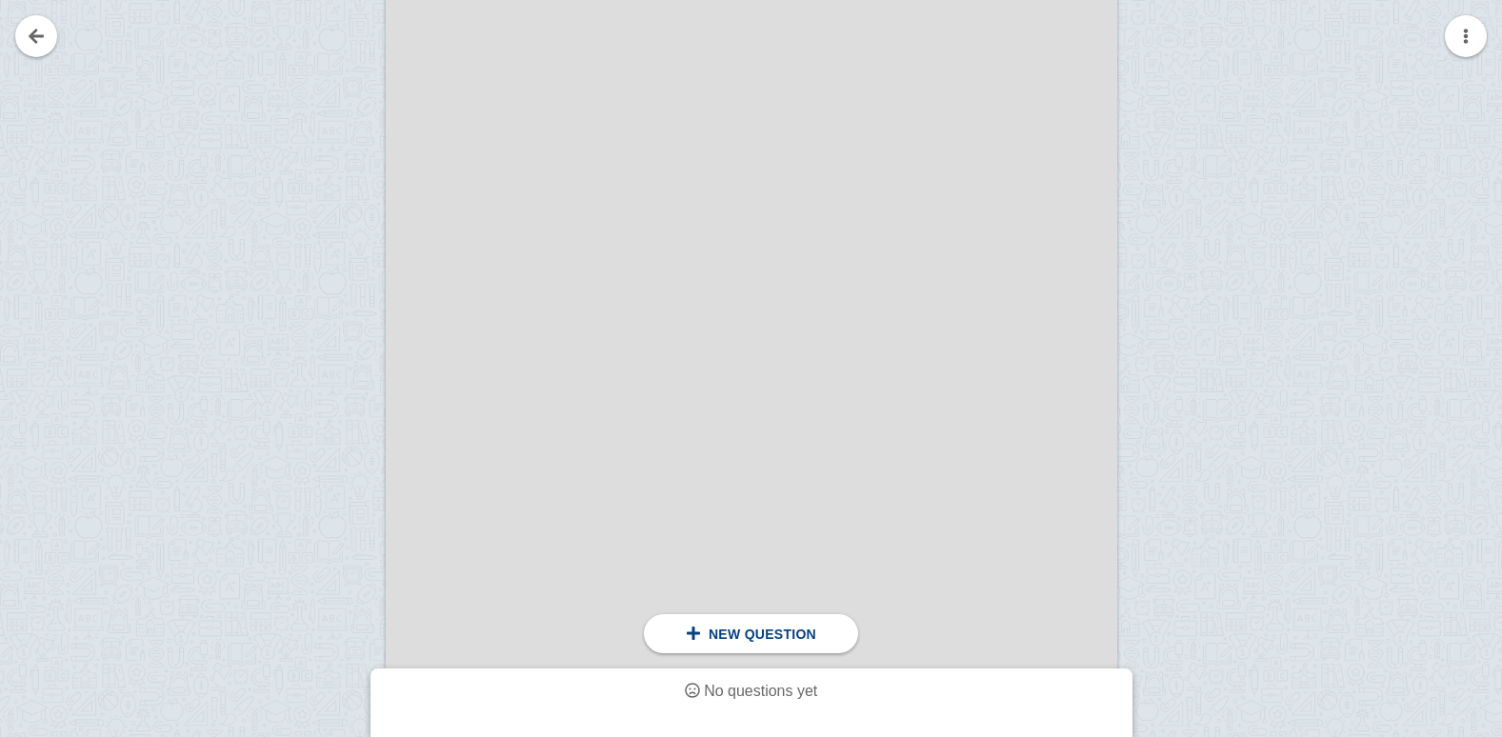
scroll to position [3906, 0]
click at [715, 635] on span "New question" at bounding box center [763, 634] width 108 height 15
click at [484, 212] on div at bounding box center [752, 284] width 732 height 1035
click at [493, 214] on div at bounding box center [752, 284] width 732 height 1035
click at [663, 215] on div at bounding box center [752, 284] width 732 height 1035
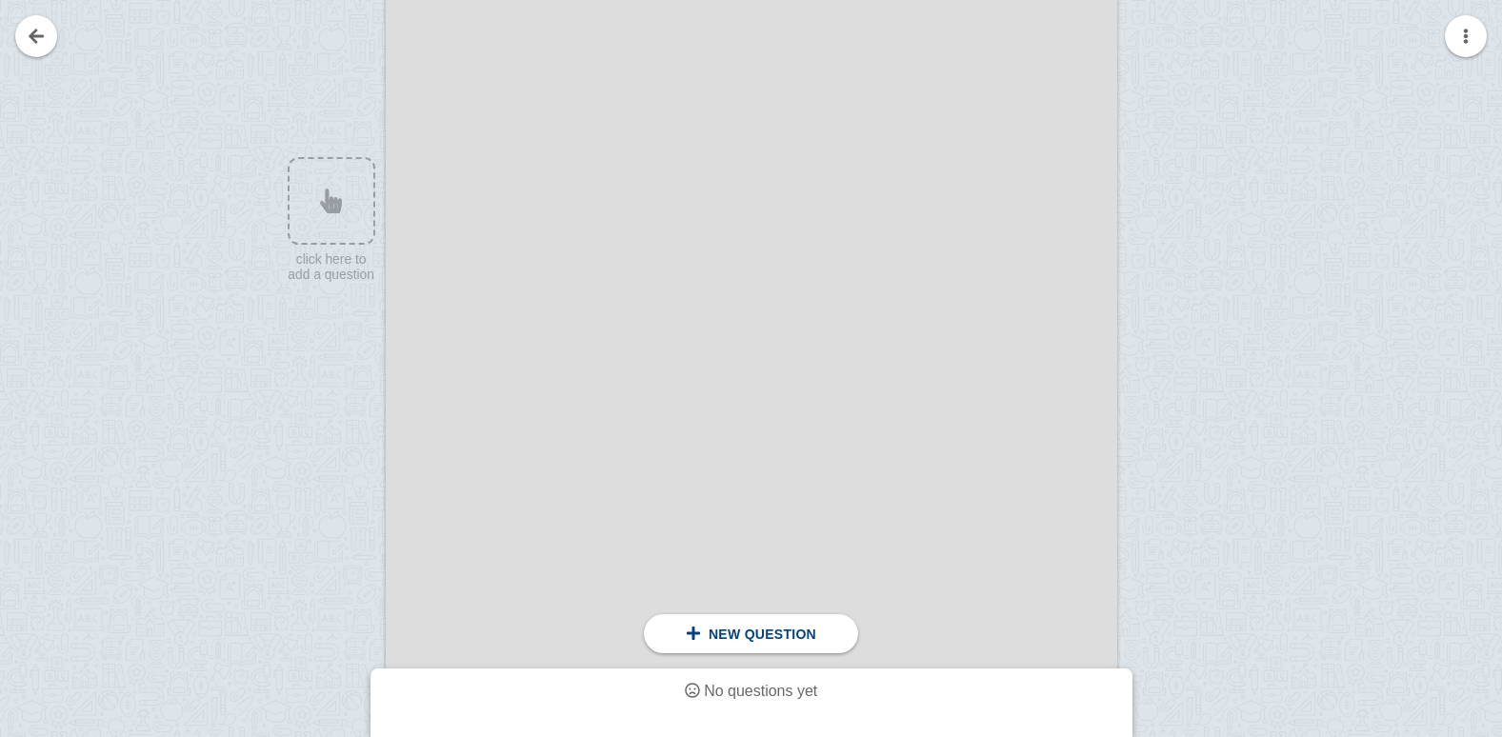
click at [663, 212] on div at bounding box center [752, 284] width 732 height 1035
click at [344, 212] on div at bounding box center [322, 302] width 128 height 1035
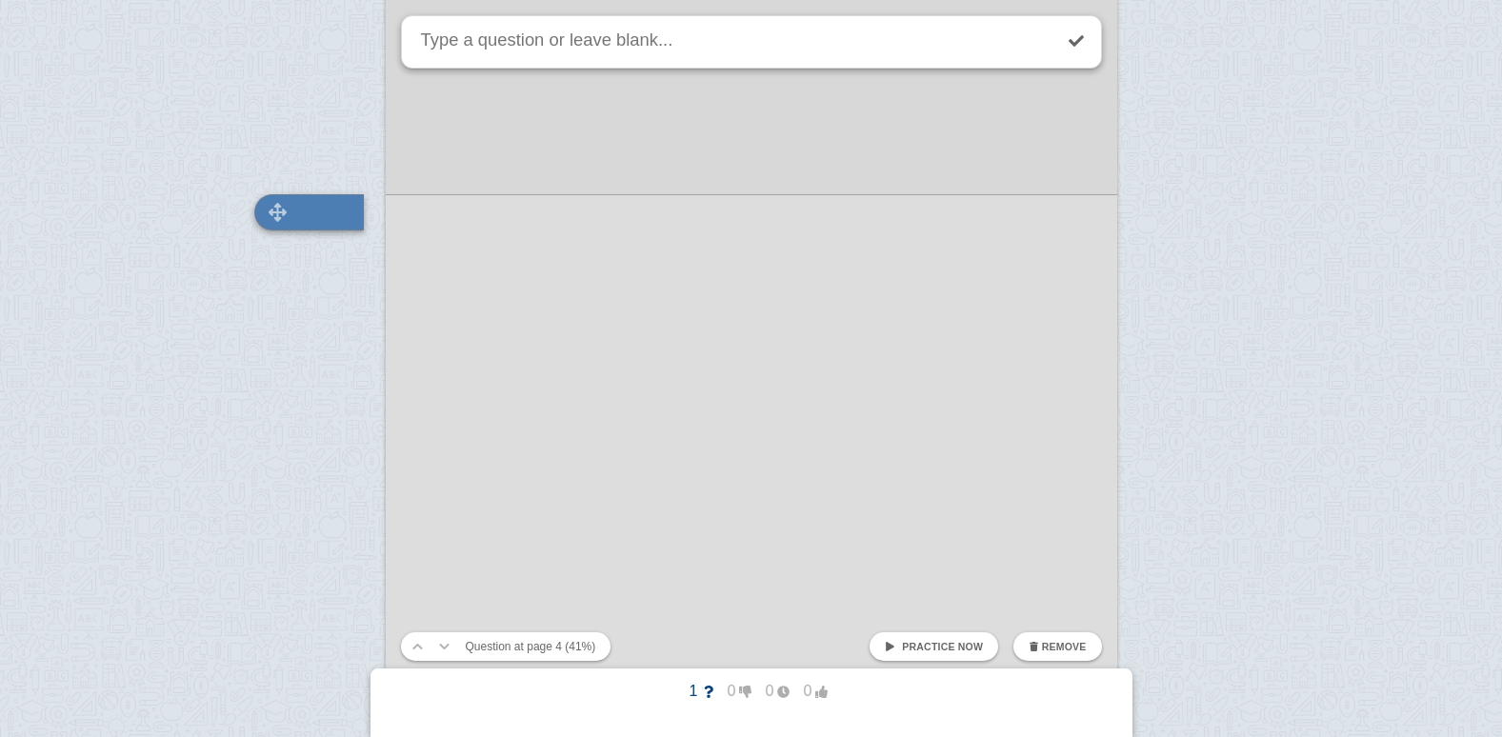
scroll to position [3858, 0]
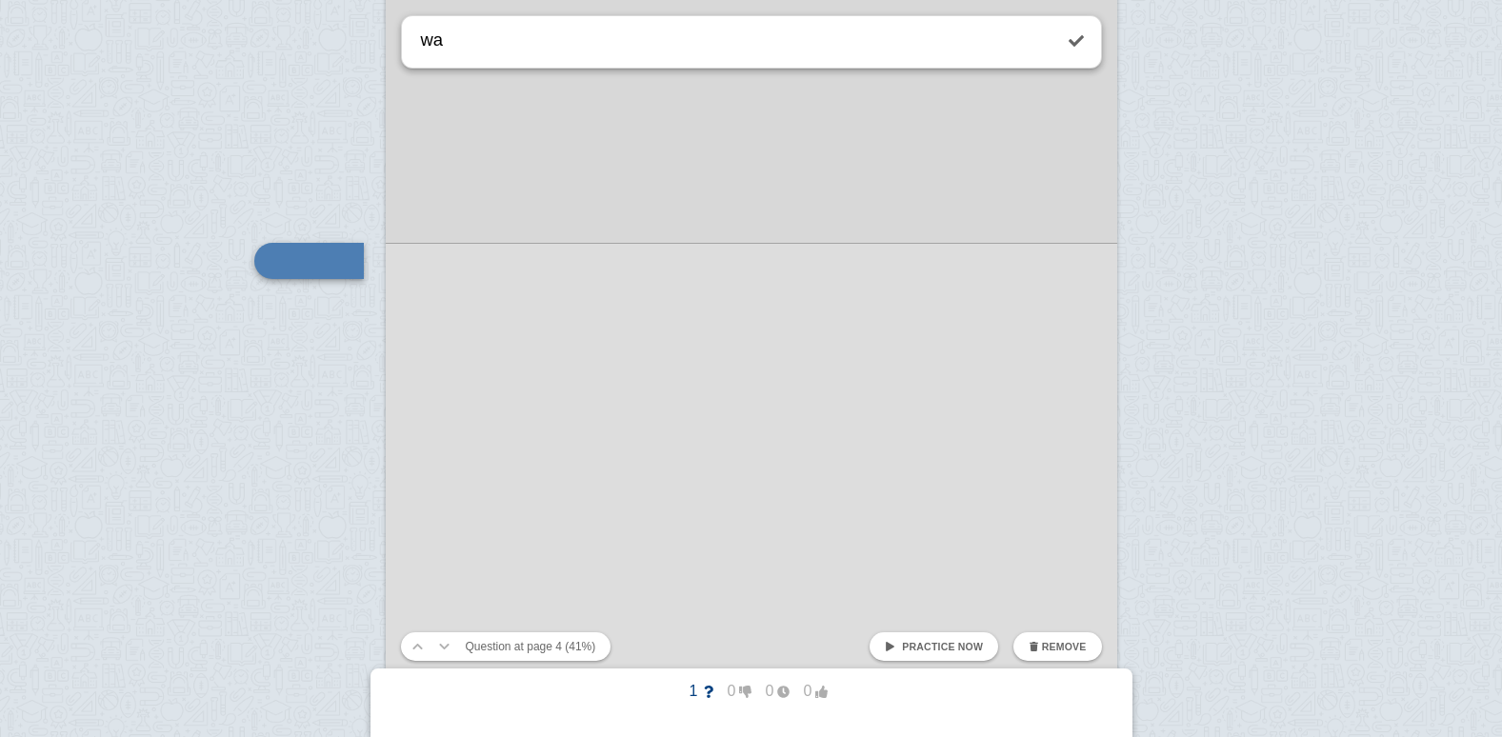
type textarea "w"
type textarea "what is a cytotechnologist?"
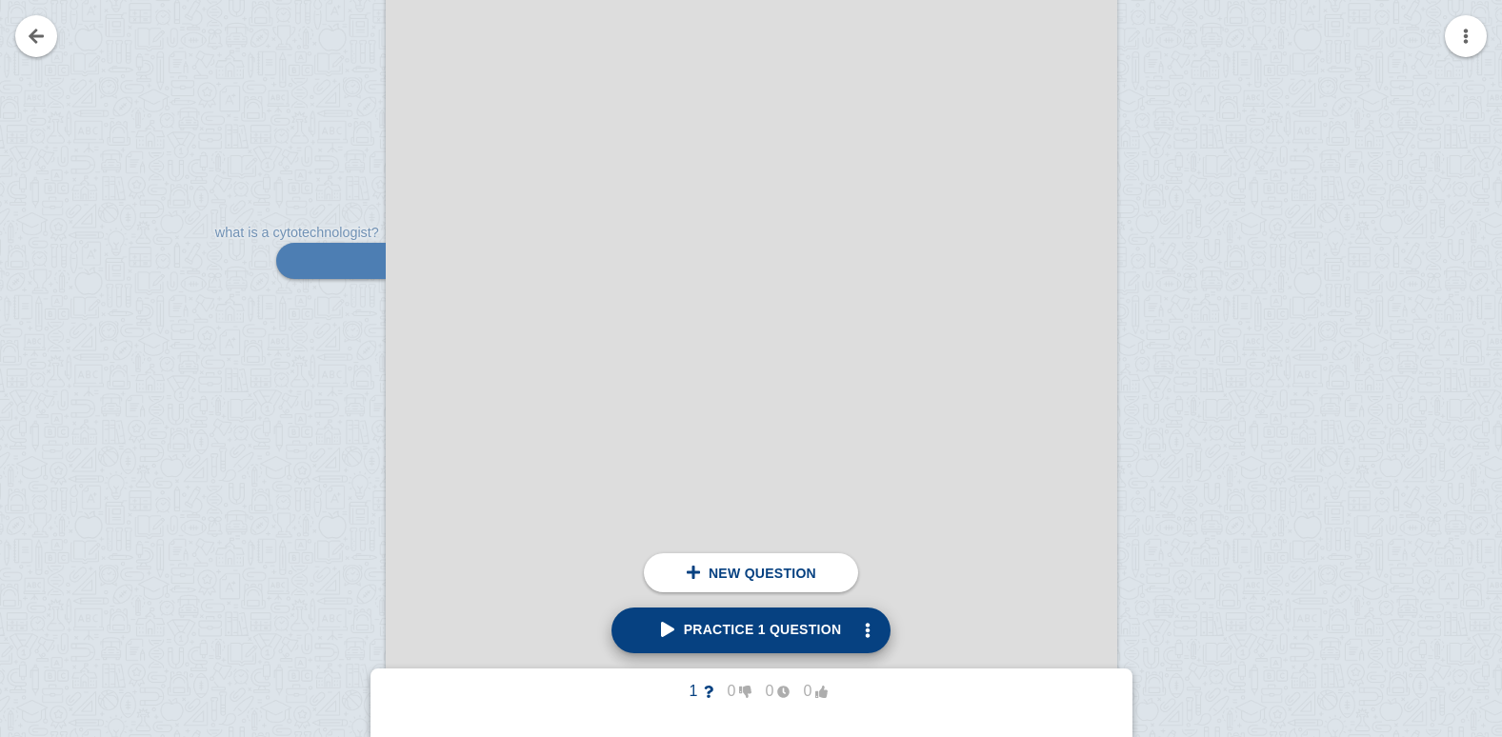
click at [749, 637] on span "Practice 1 question" at bounding box center [751, 629] width 181 height 15
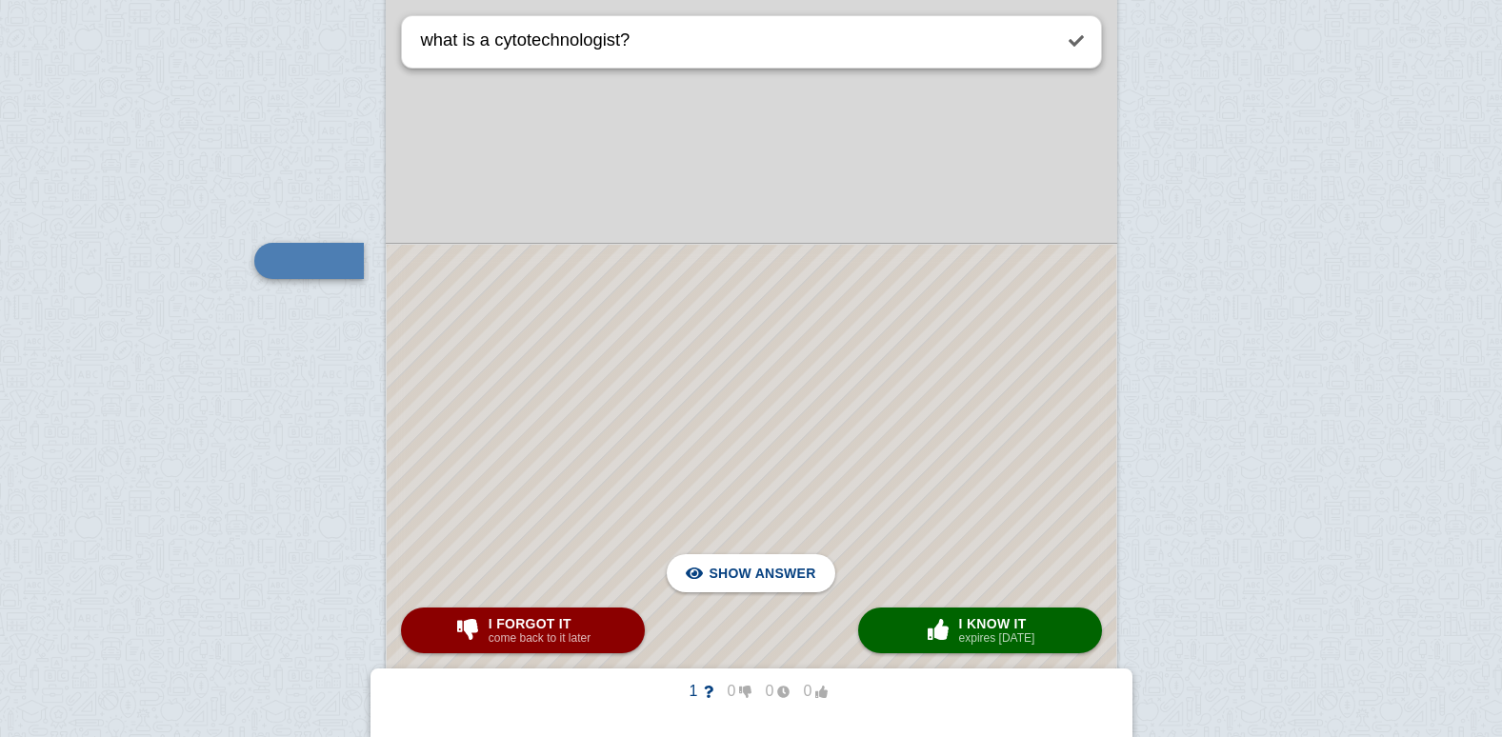
drag, startPoint x: 646, startPoint y: 249, endPoint x: 640, endPoint y: 286, distance: 37.6
click at [640, 286] on div at bounding box center [752, 547] width 730 height 604
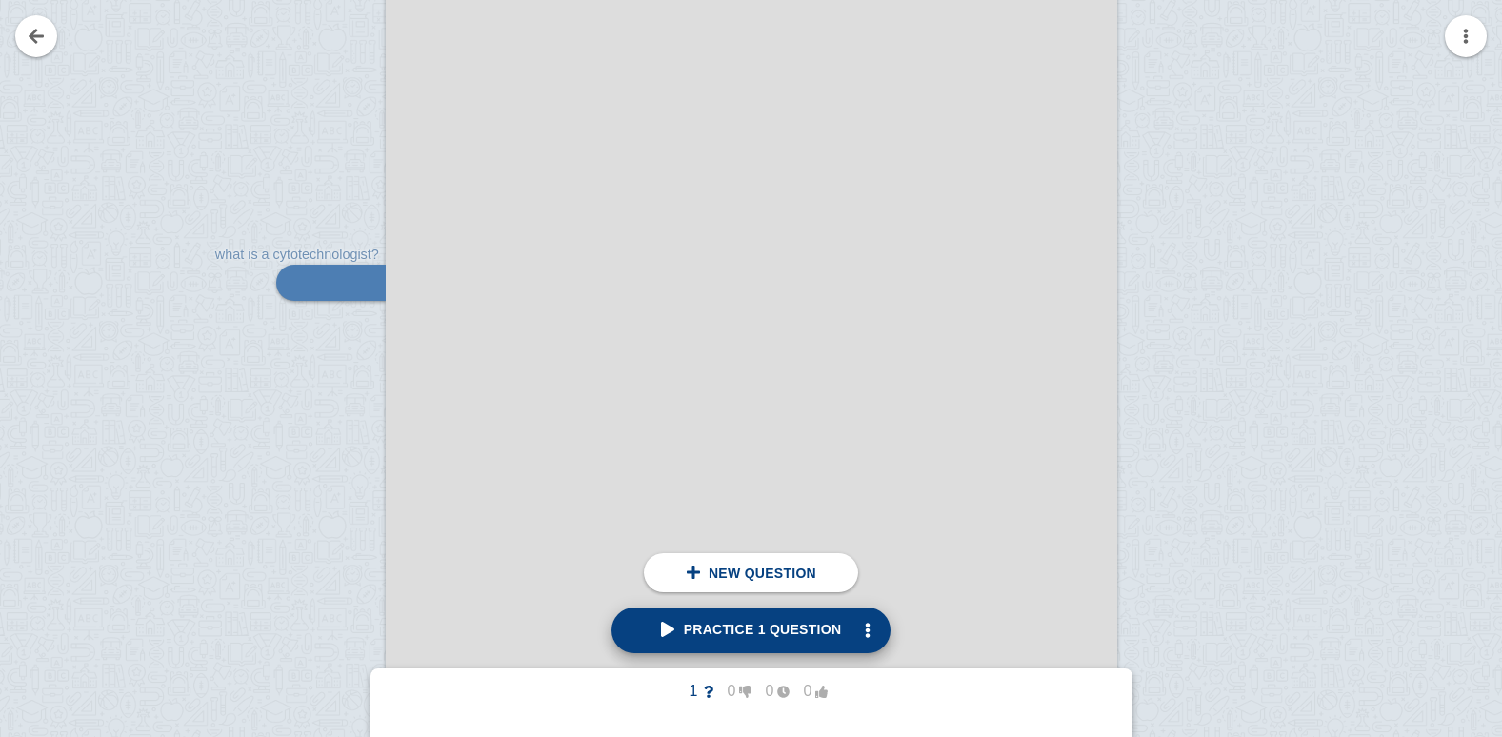
click at [784, 631] on span "Practice 1 question" at bounding box center [751, 629] width 181 height 15
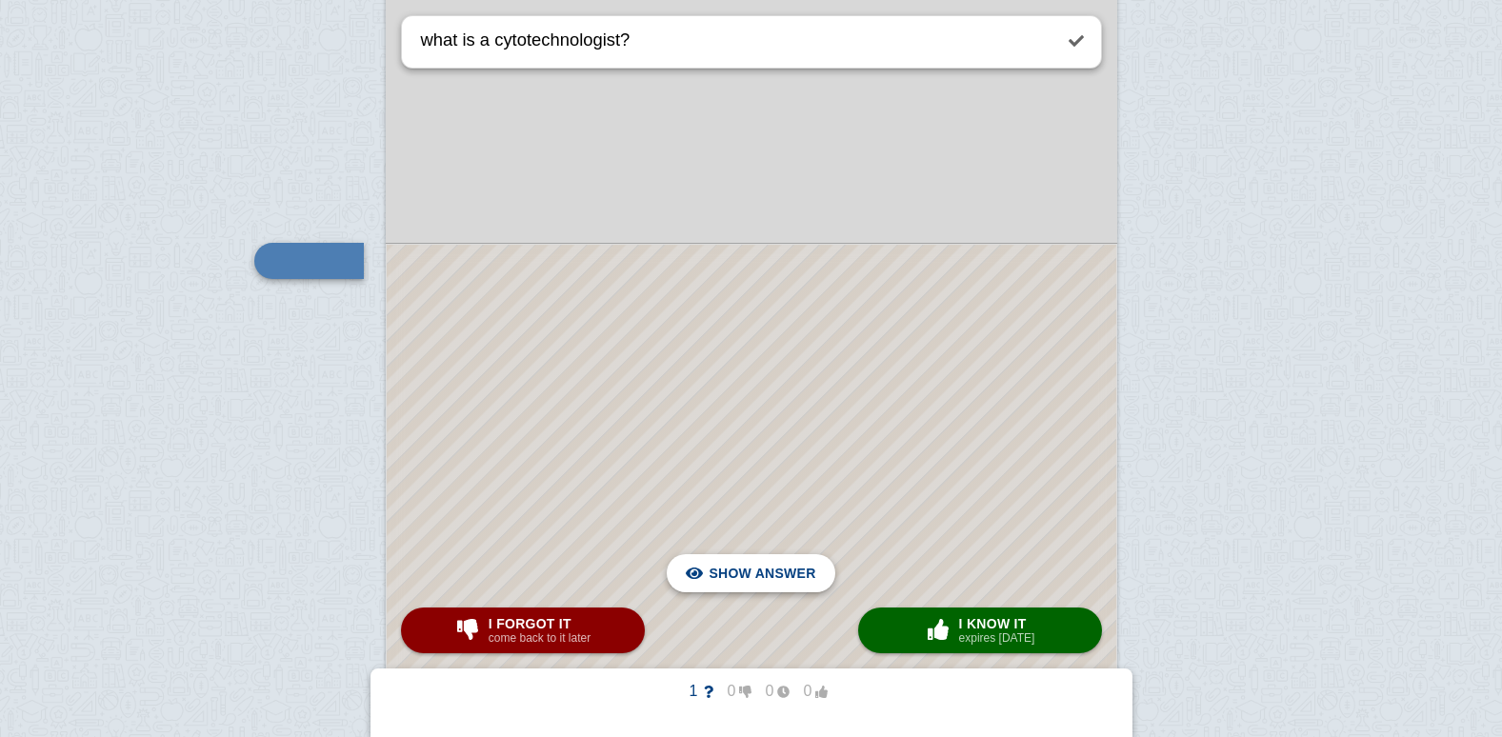
click at [738, 584] on span "Hide answer" at bounding box center [765, 574] width 99 height 42
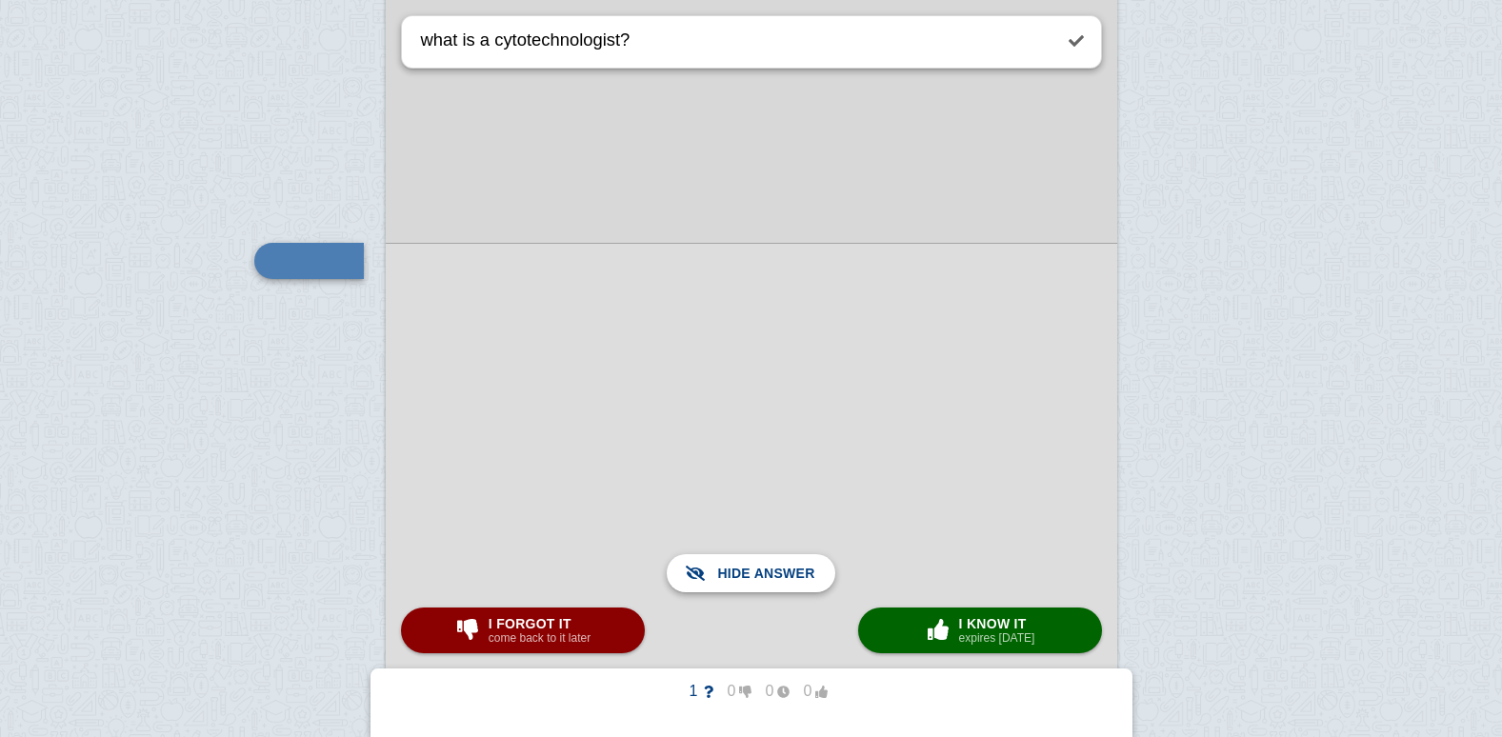
click at [738, 588] on span "Show answer" at bounding box center [762, 574] width 107 height 42
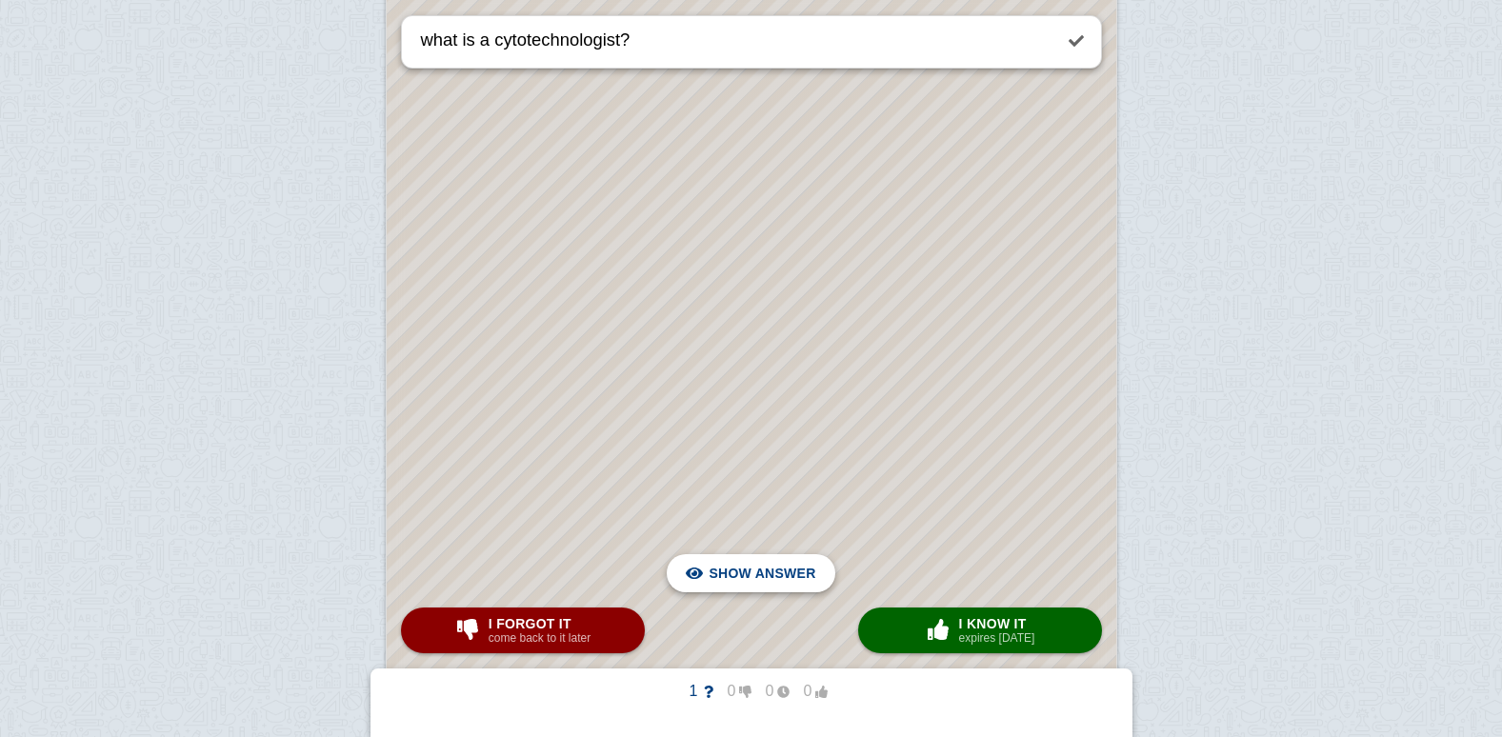
scroll to position [5118, 0]
click at [766, 568] on span "Hide answer" at bounding box center [765, 574] width 99 height 42
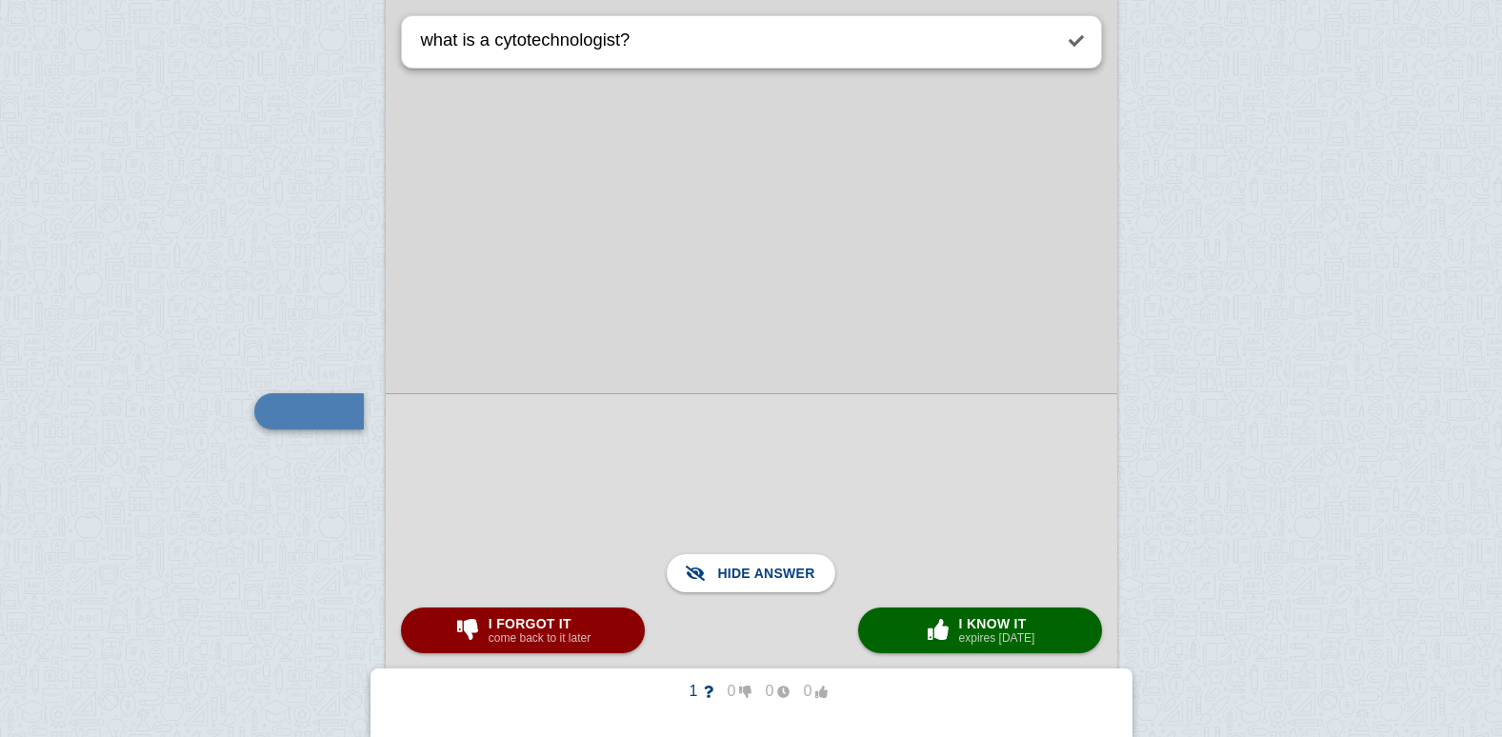
scroll to position [3975, 0]
click at [1085, 40] on link at bounding box center [1077, 41] width 42 height 42
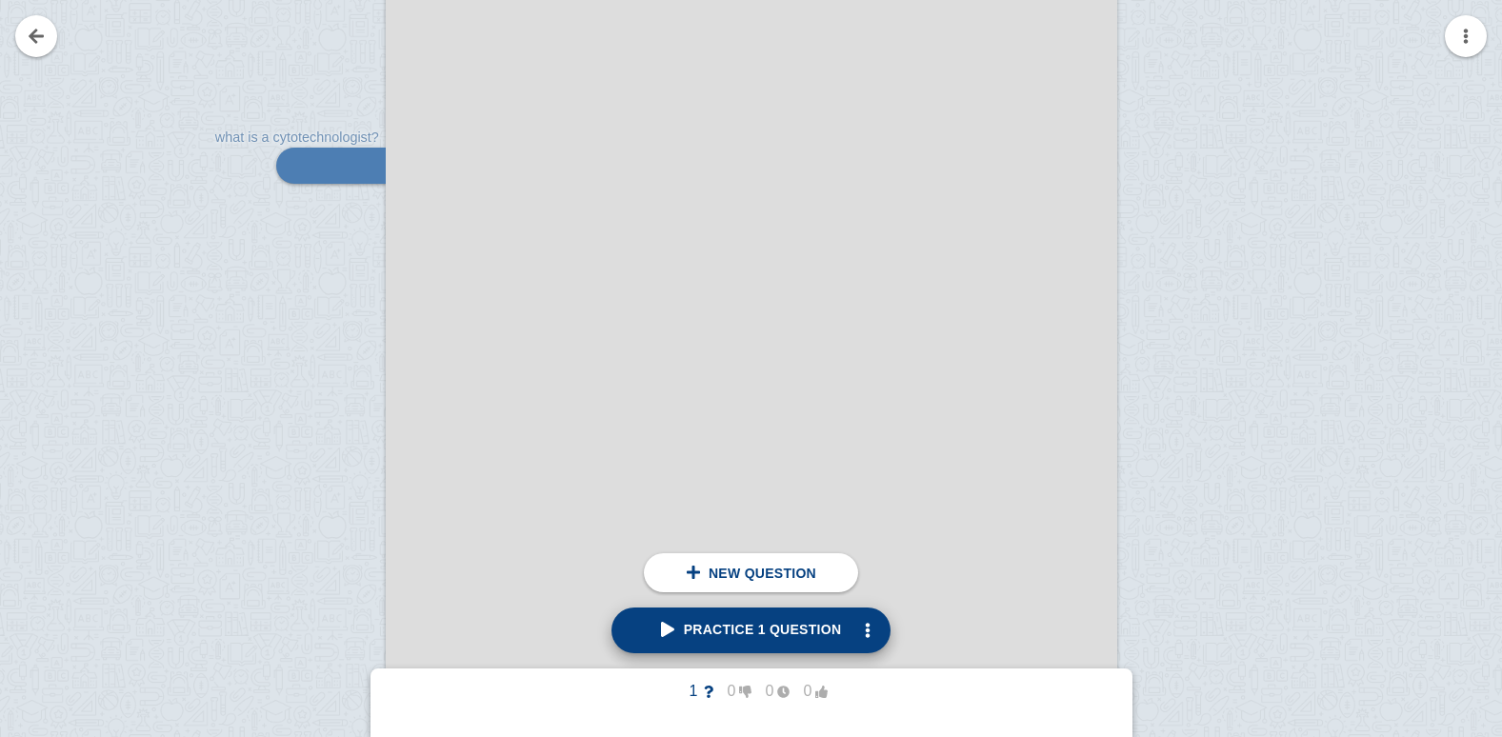
click at [750, 625] on span "Practice 1 question" at bounding box center [751, 629] width 181 height 15
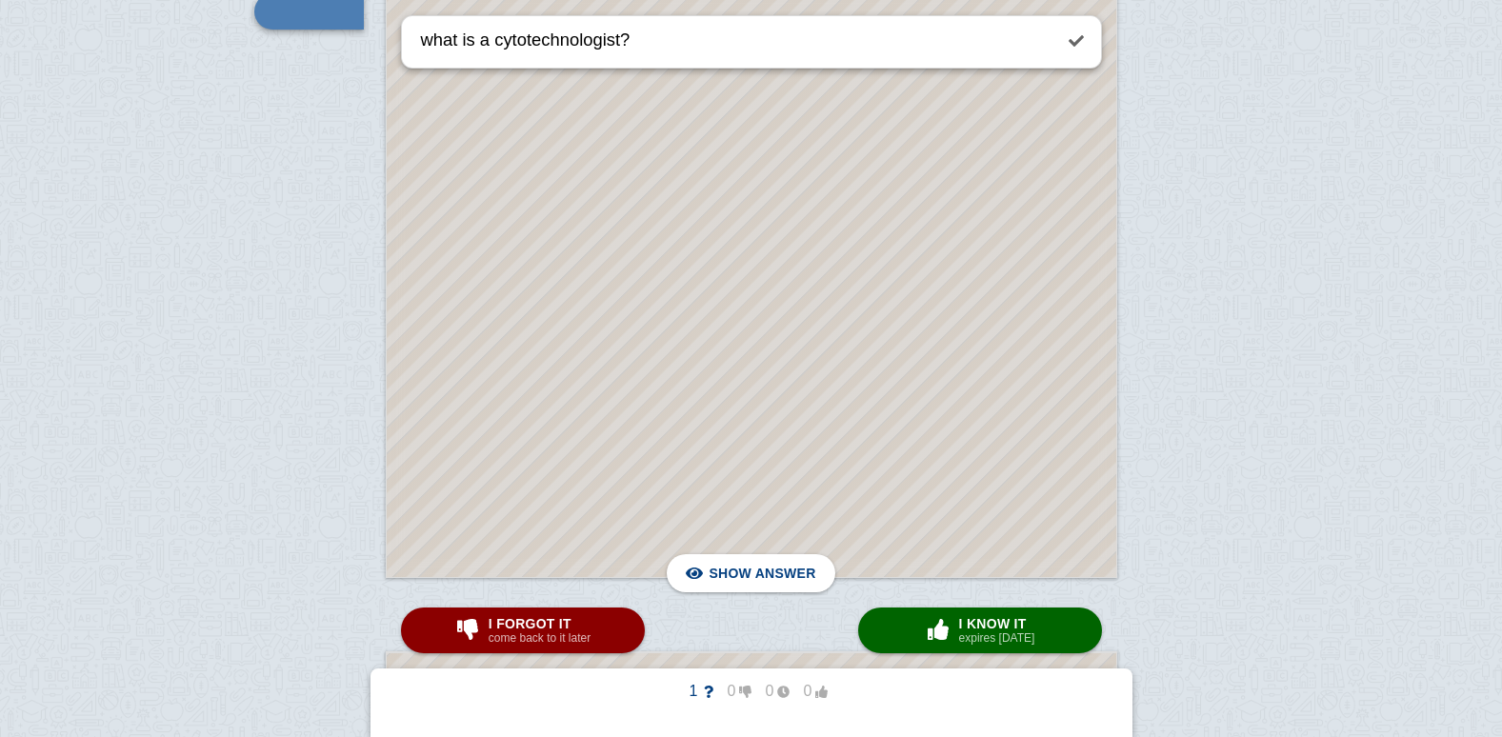
scroll to position [4070, 0]
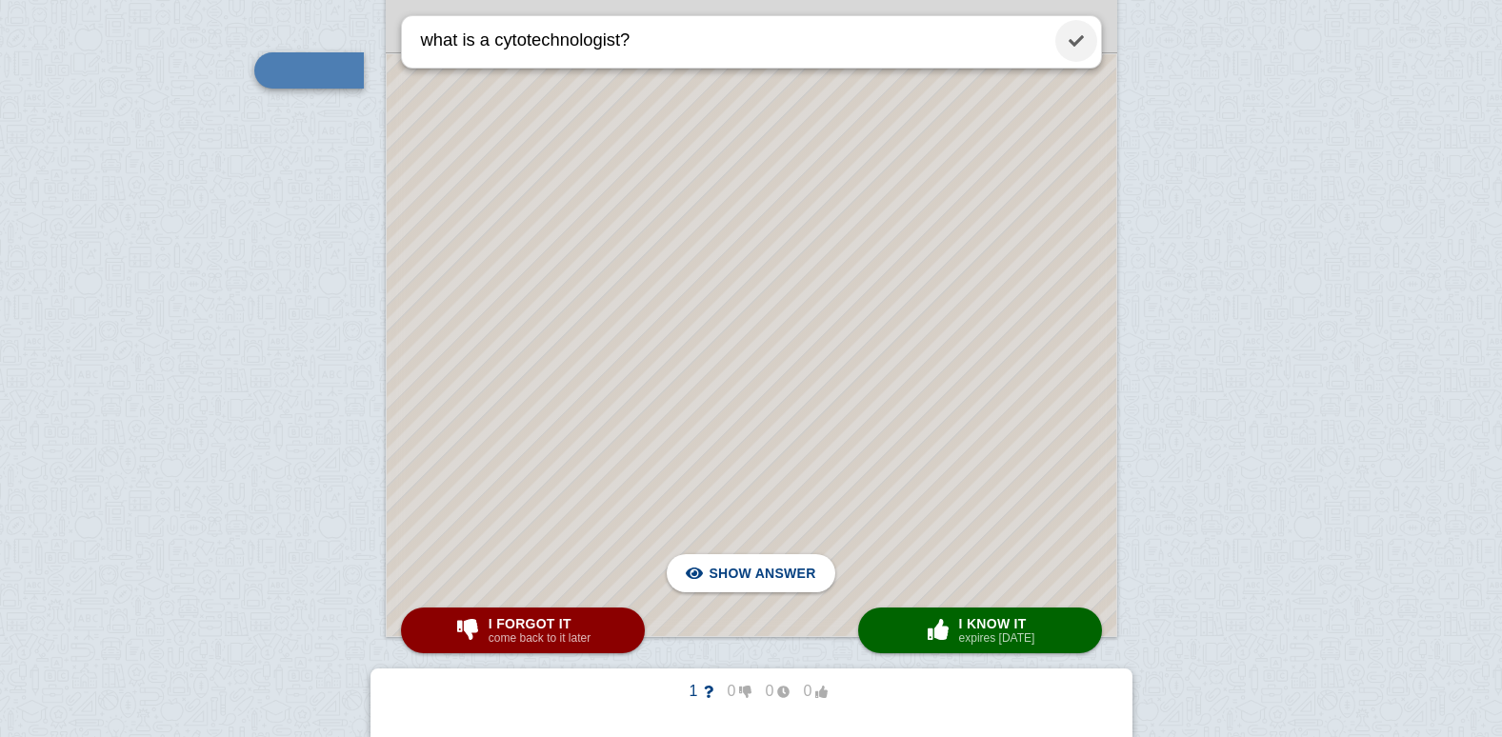
click at [1091, 33] on link at bounding box center [1077, 41] width 42 height 42
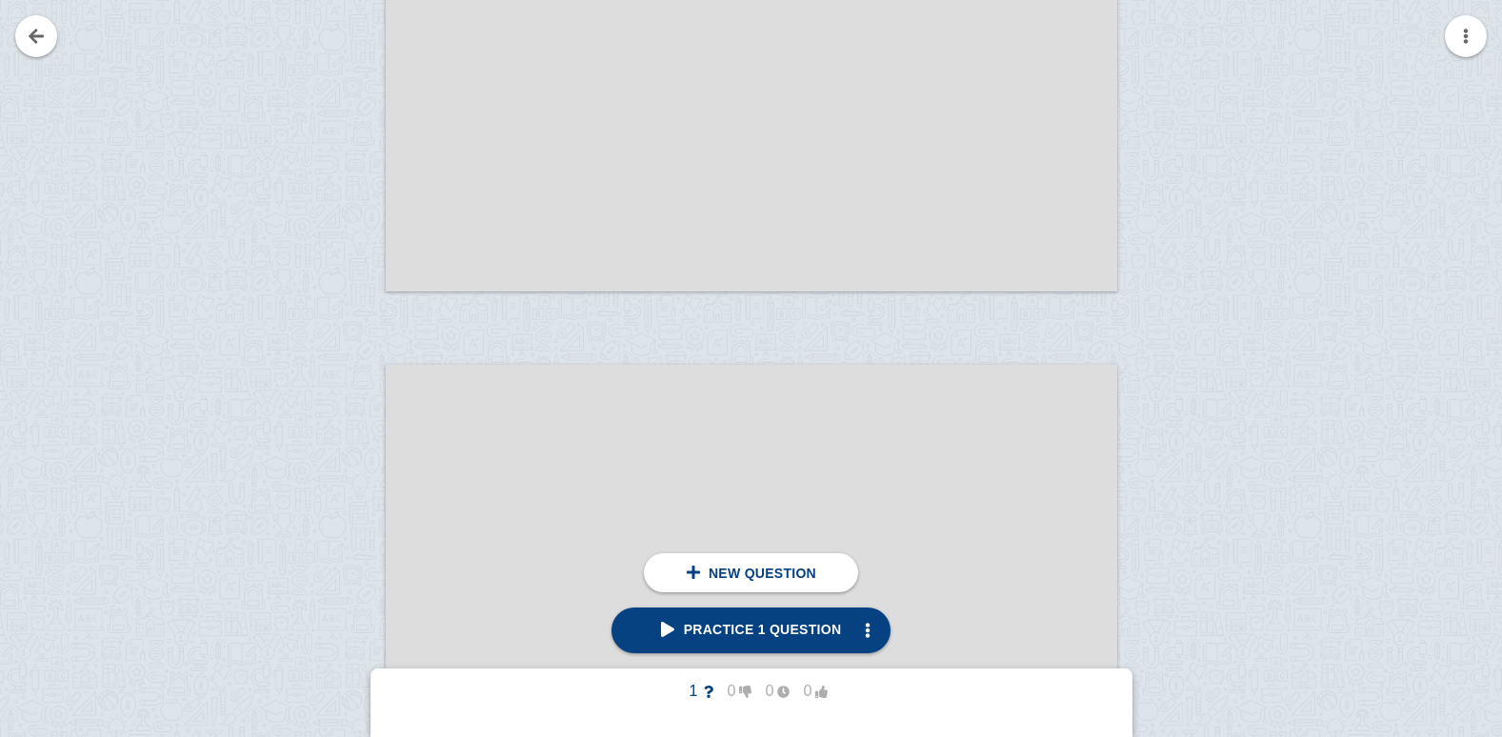
scroll to position [2927, 0]
